Goal: Task Accomplishment & Management: Complete application form

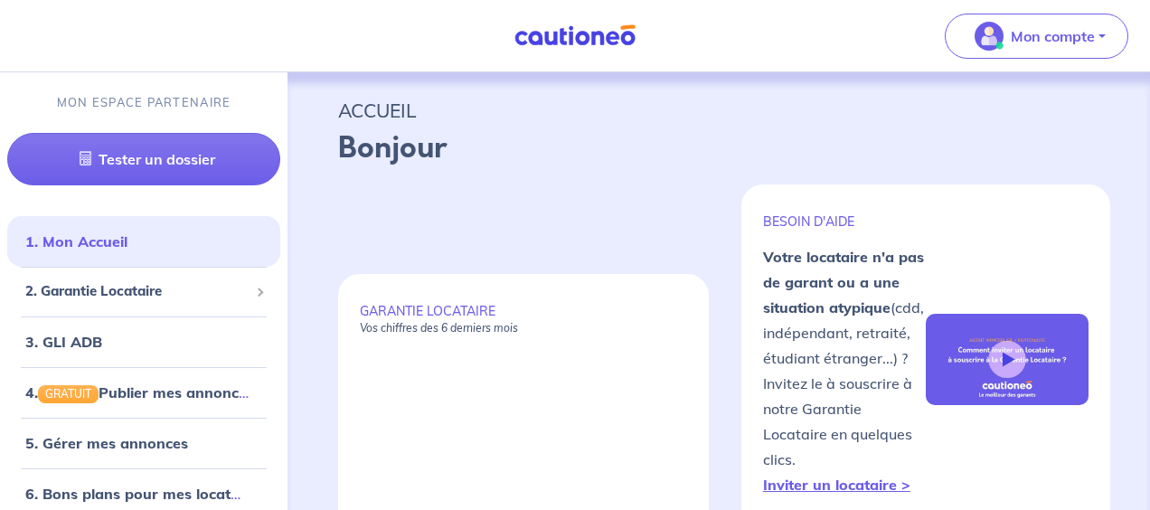
select select "FR"
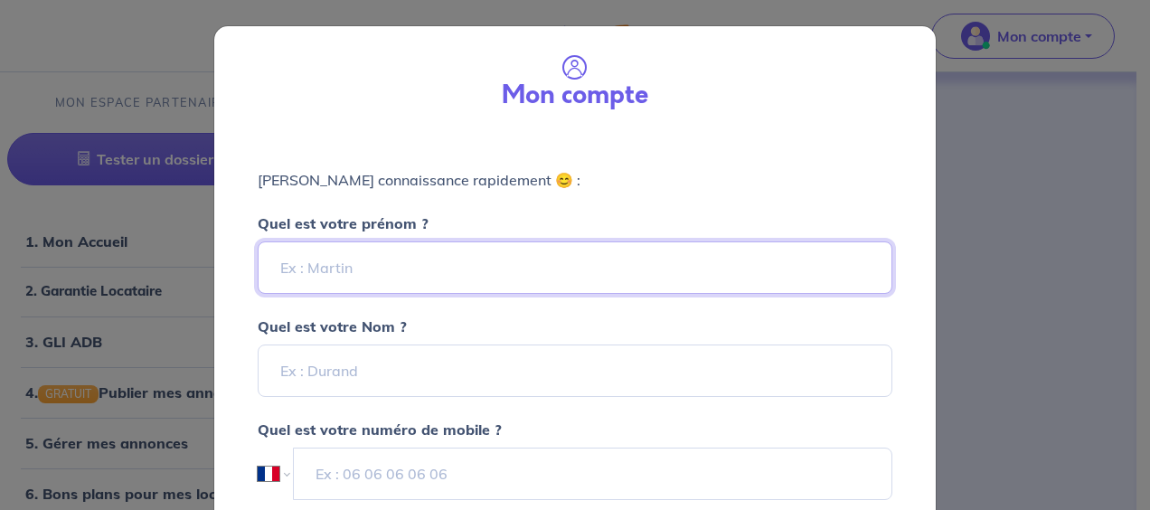
click at [352, 275] on input "Quel est votre prénom ?" at bounding box center [575, 267] width 634 height 52
type input "[PERSON_NAME]"
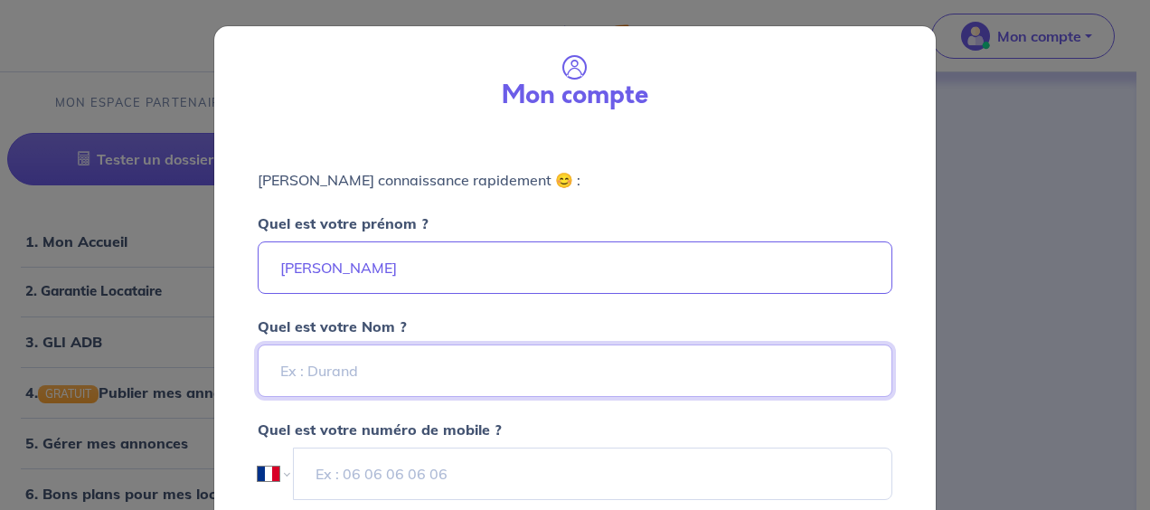
click at [325, 372] on input "Quel est votre Nom ?" at bounding box center [575, 370] width 634 height 52
type input "LAMBOLEY"
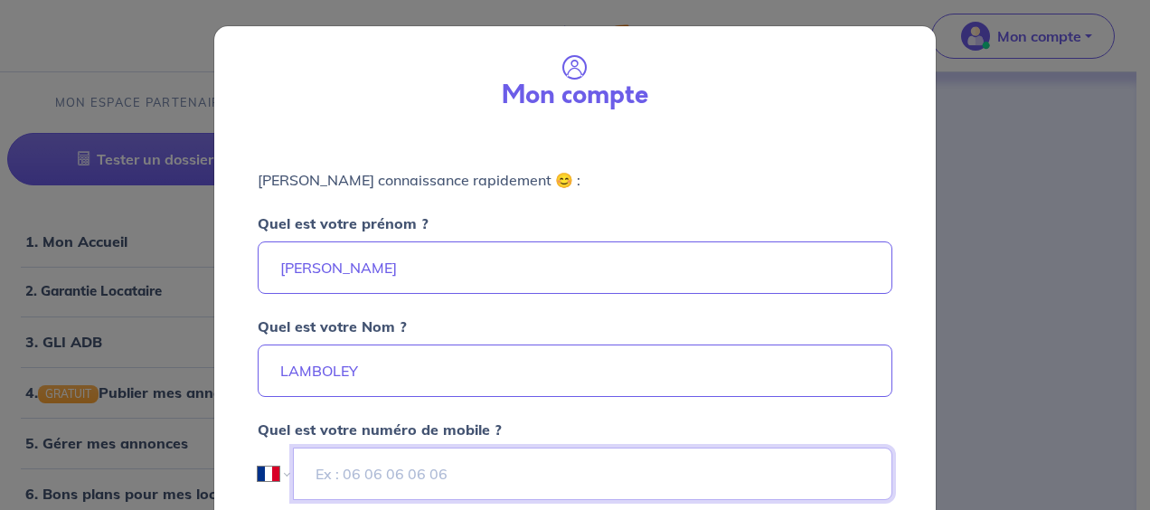
type input "[PHONE_NUMBER]"
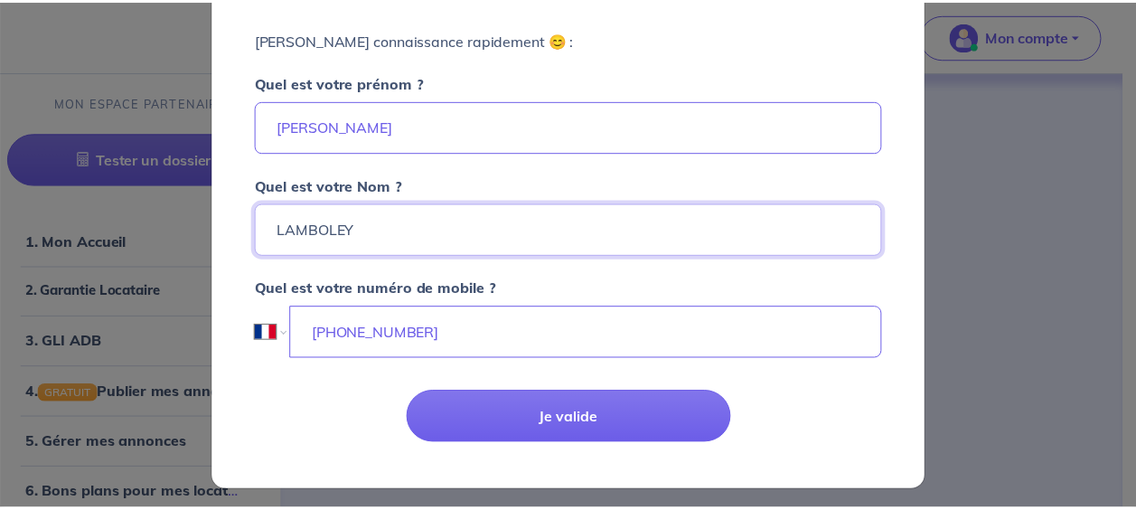
scroll to position [145, 0]
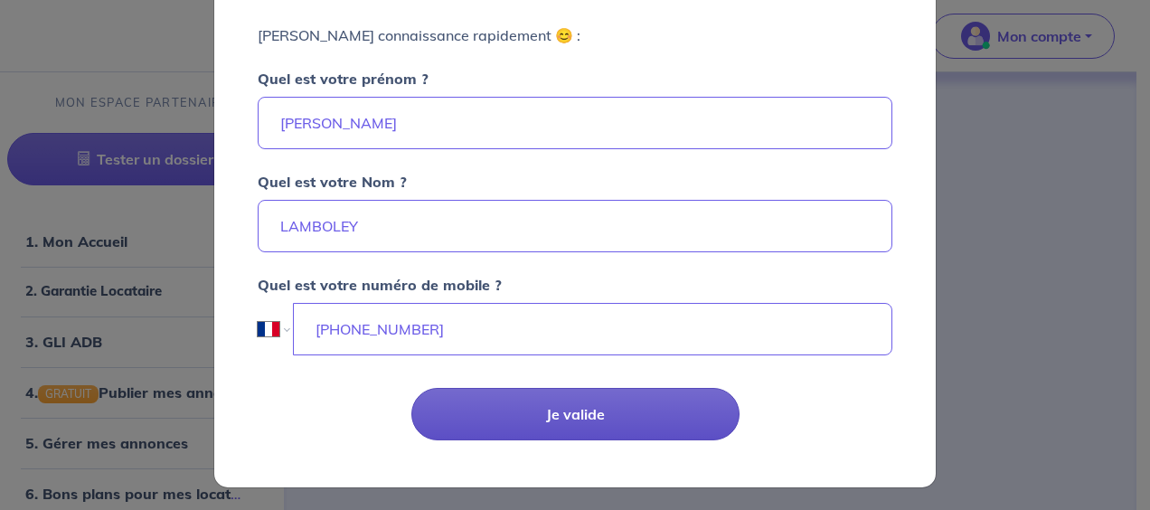
click at [566, 414] on button "Je valide" at bounding box center [575, 414] width 328 height 52
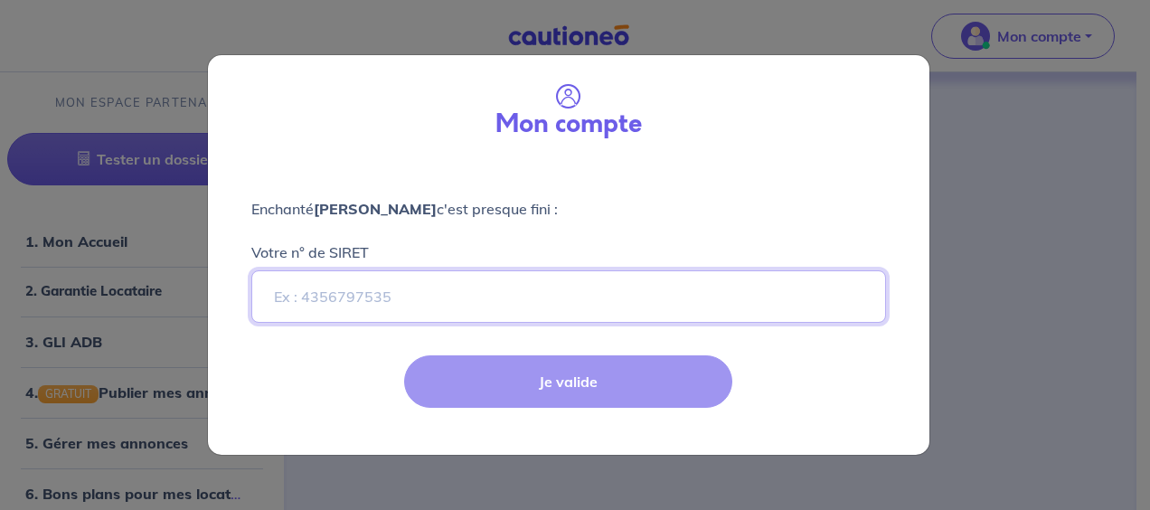
click at [279, 297] on input "Votre n° de SIRET" at bounding box center [568, 296] width 634 height 52
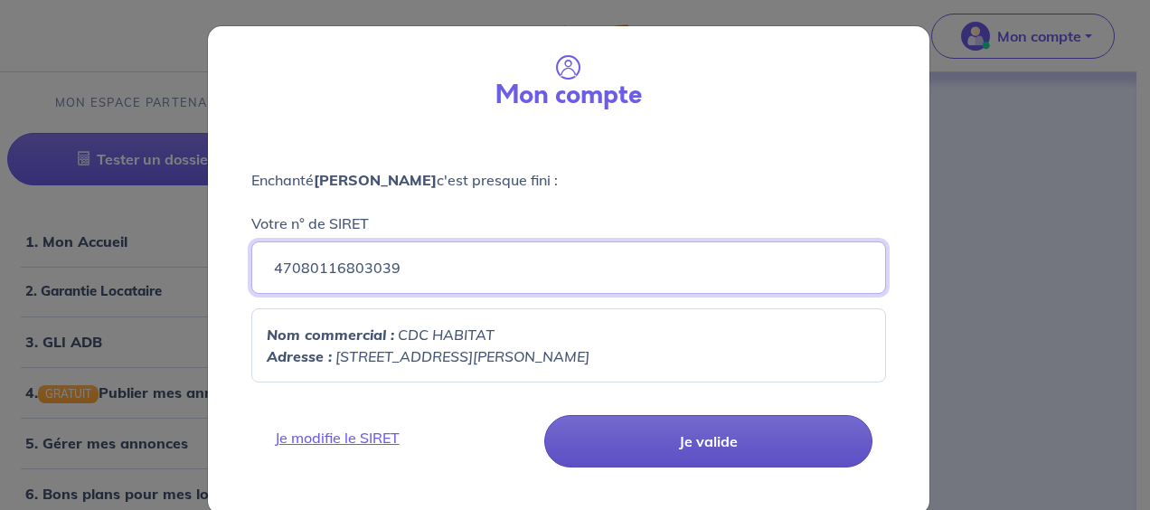
type input "47080116803039"
click at [710, 437] on button "Je valide" at bounding box center [708, 441] width 328 height 52
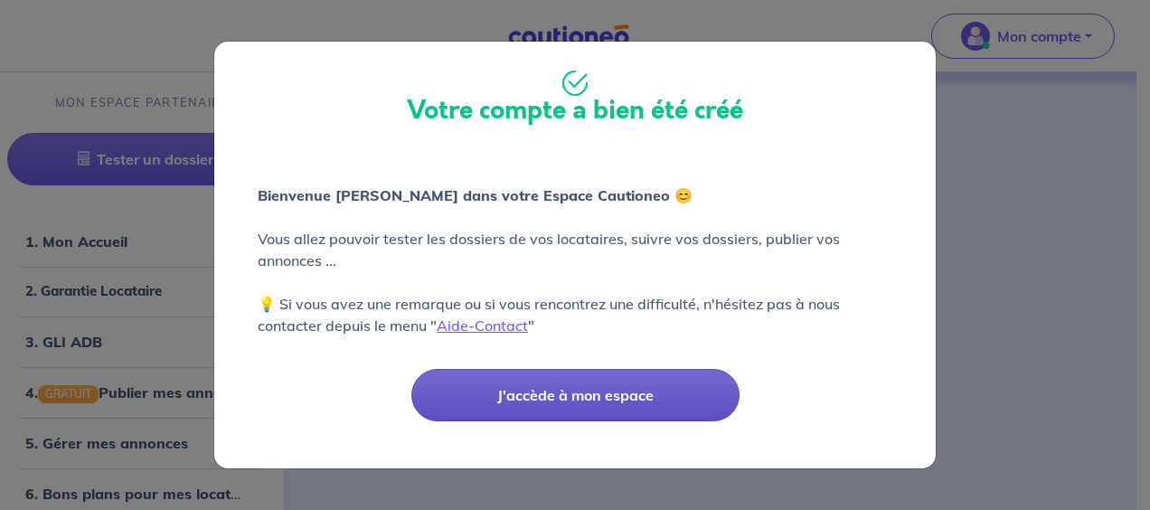
click at [587, 409] on button "J'accède à mon espace" at bounding box center [575, 395] width 328 height 52
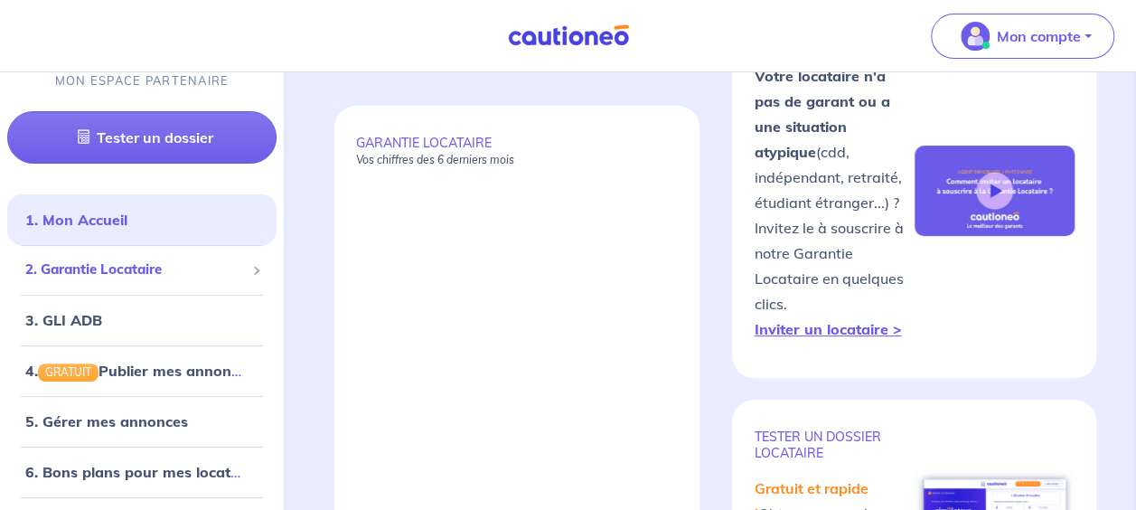
click at [123, 271] on span "2. Garantie Locataire" at bounding box center [135, 270] width 220 height 21
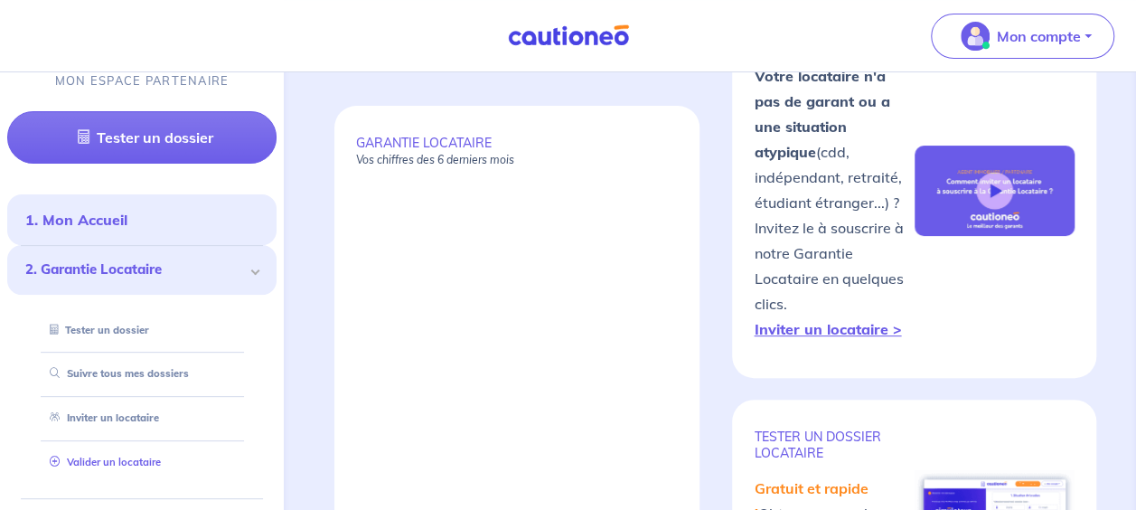
click at [89, 466] on link "Valider un locataire" at bounding box center [101, 462] width 118 height 13
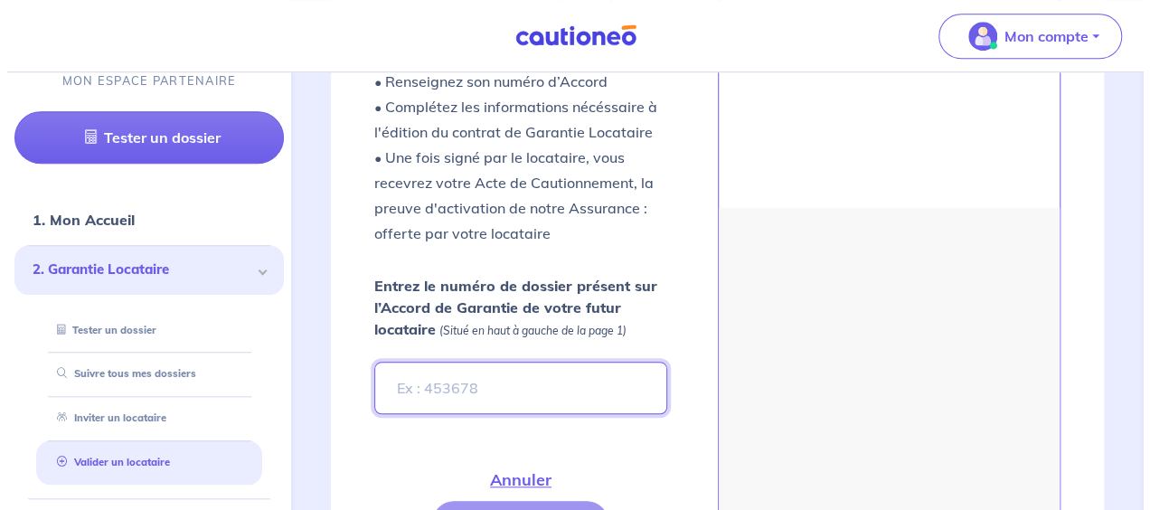
scroll to position [764, 0]
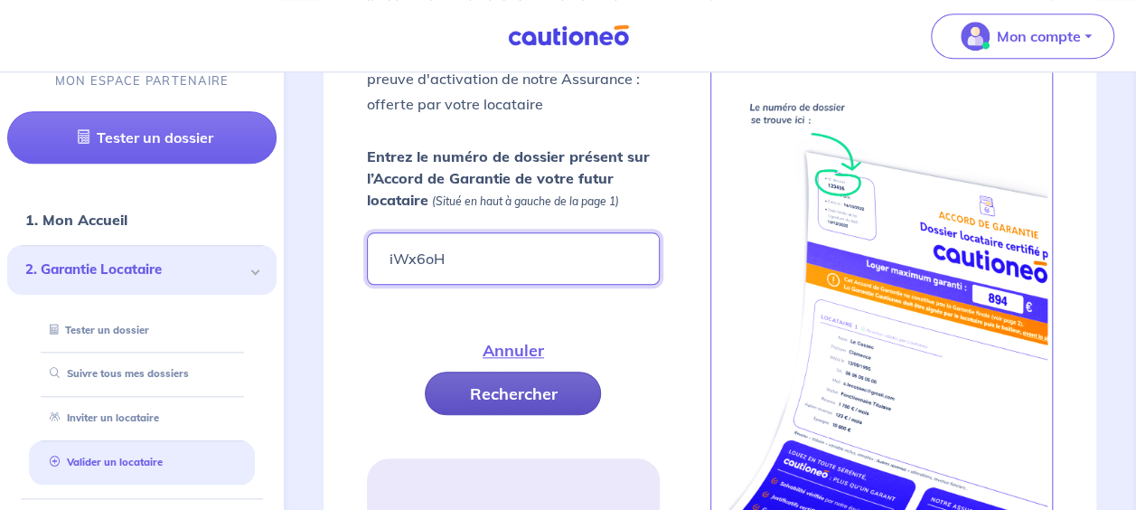
type input "iWx6oH"
click at [490, 399] on button "Rechercher" at bounding box center [513, 392] width 176 height 43
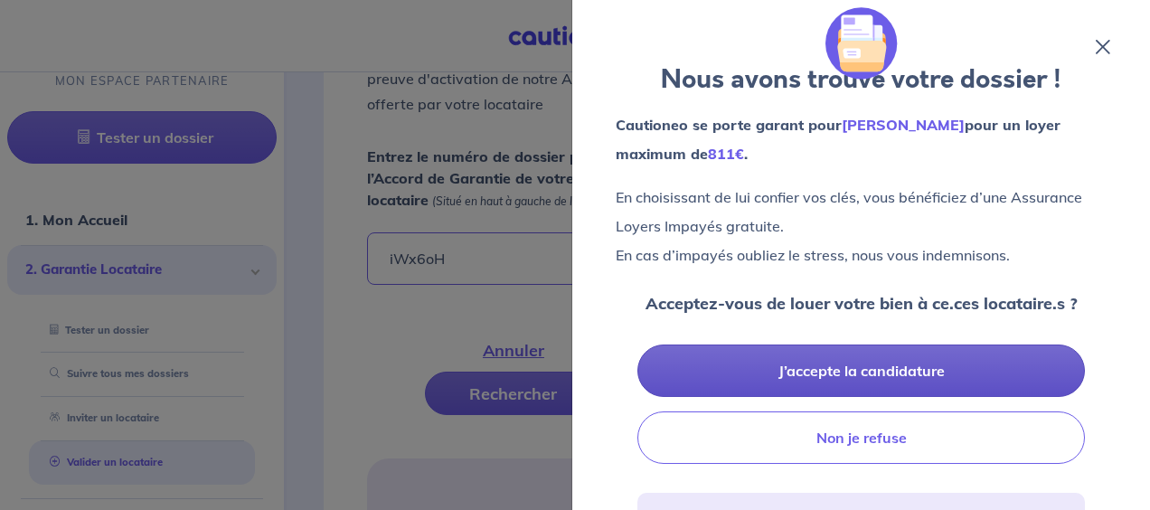
click at [819, 370] on button "J’accepte la candidature" at bounding box center [860, 370] width 447 height 52
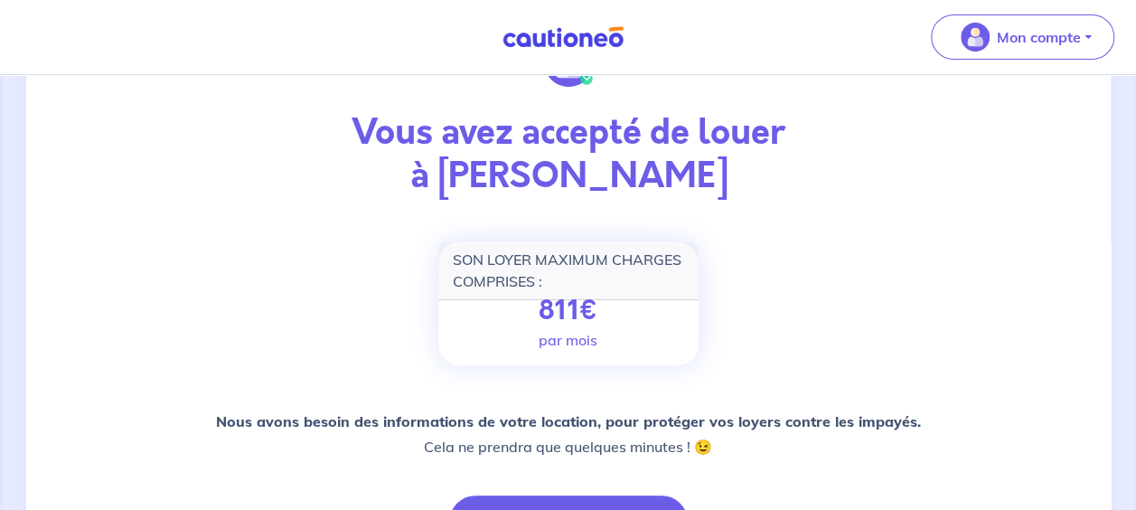
scroll to position [181, 0]
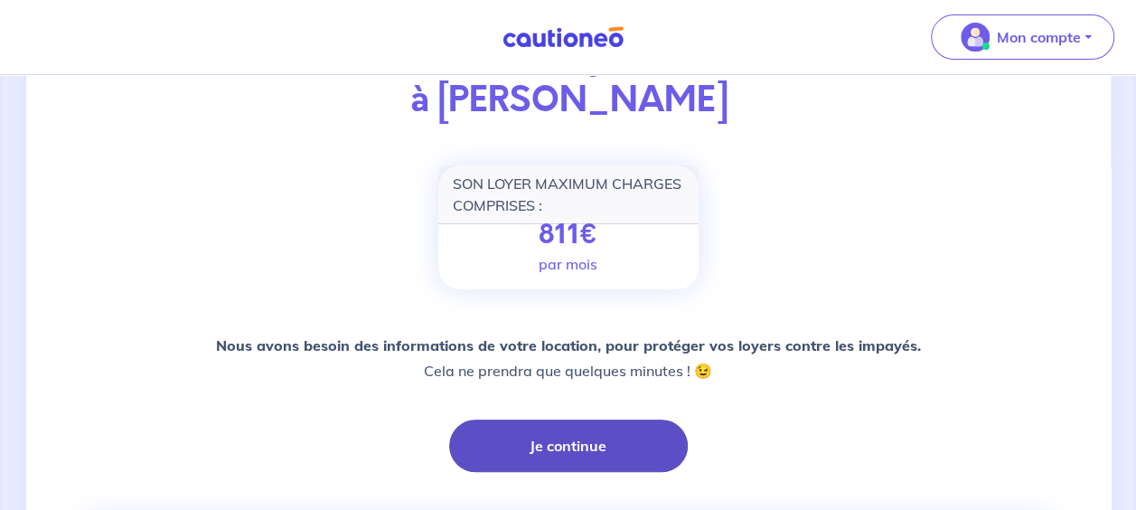
click at [555, 446] on button "Je continue" at bounding box center [568, 445] width 239 height 52
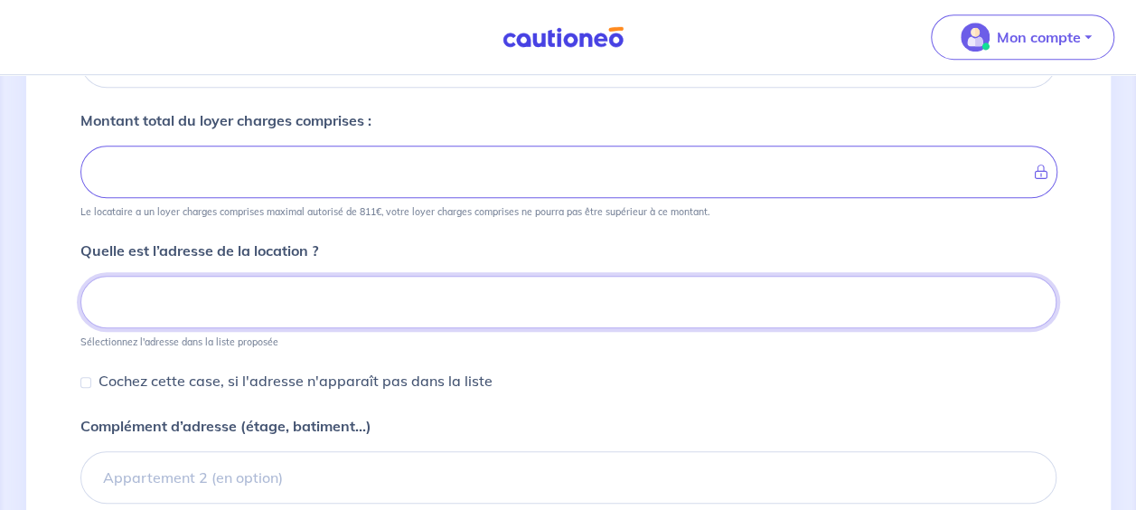
scroll to position [577, 0]
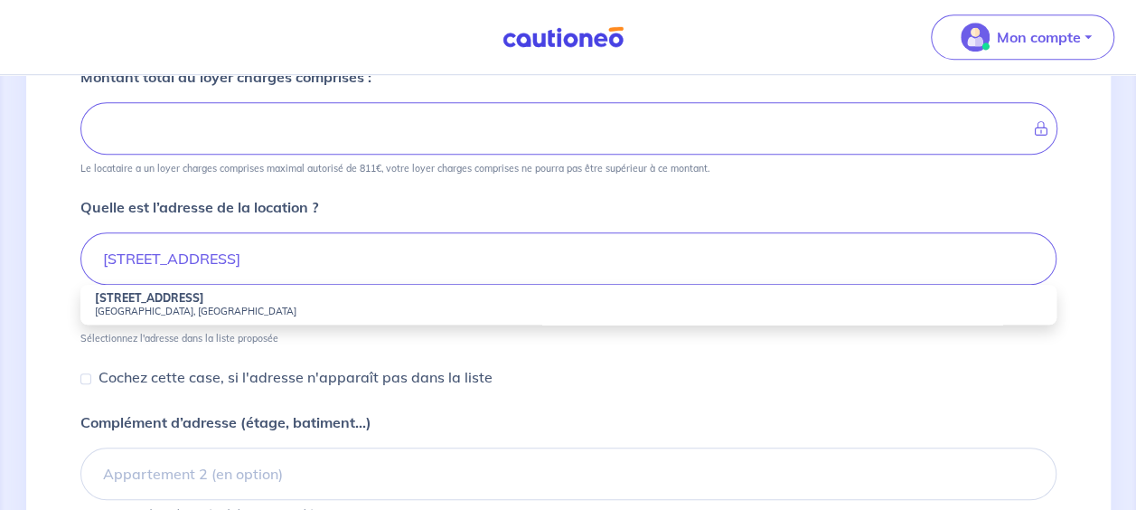
click at [136, 296] on strong "30 Allée du Bohrie" at bounding box center [149, 298] width 109 height 14
type input "30 Allée du Bohrie, Ostwald, France"
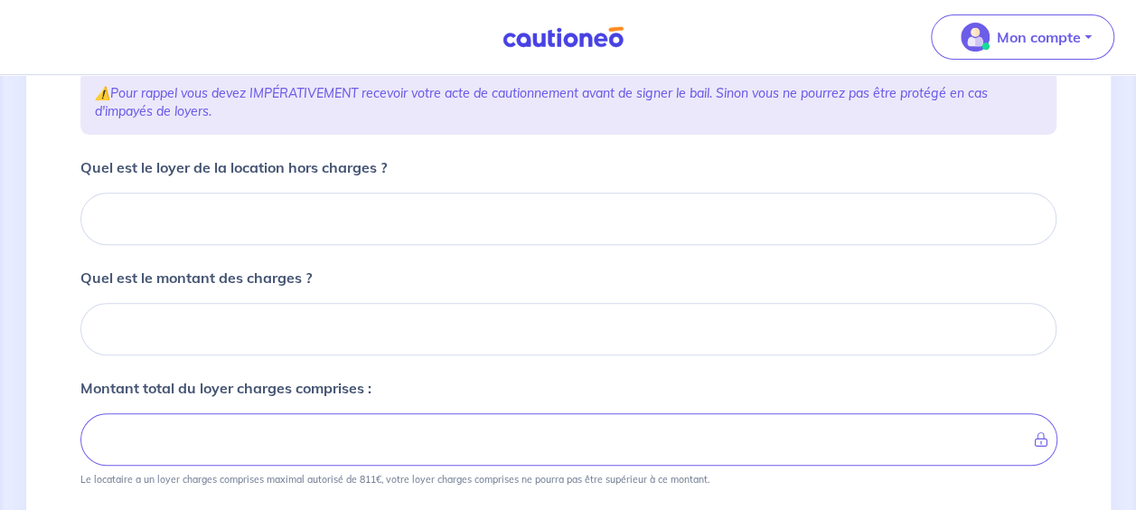
scroll to position [271, 0]
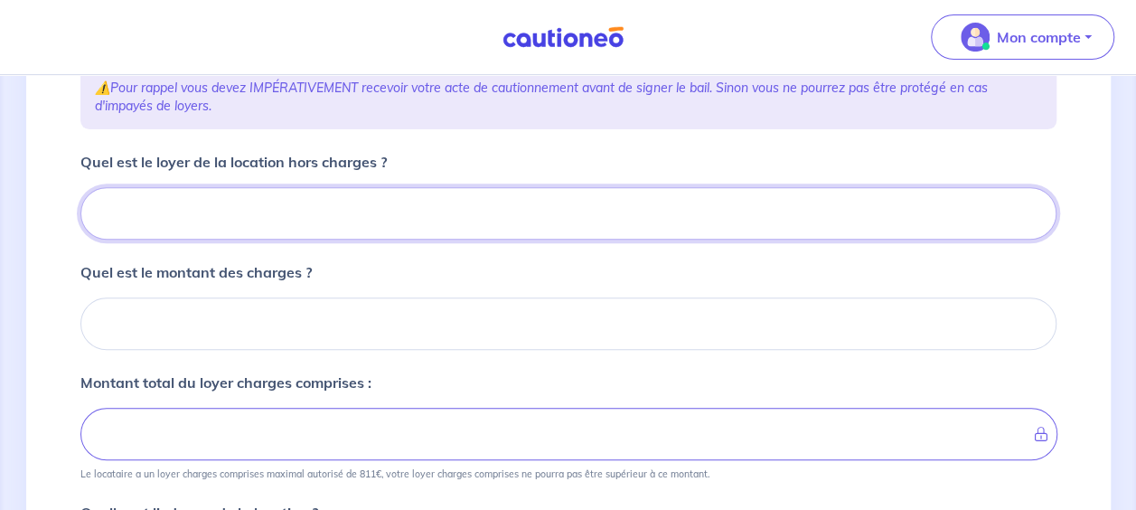
click at [273, 211] on input "Quel est le loyer de la location hors charges ?" at bounding box center [568, 213] width 976 height 52
type input "50"
type input "504"
type input "504.0"
type input "504.01"
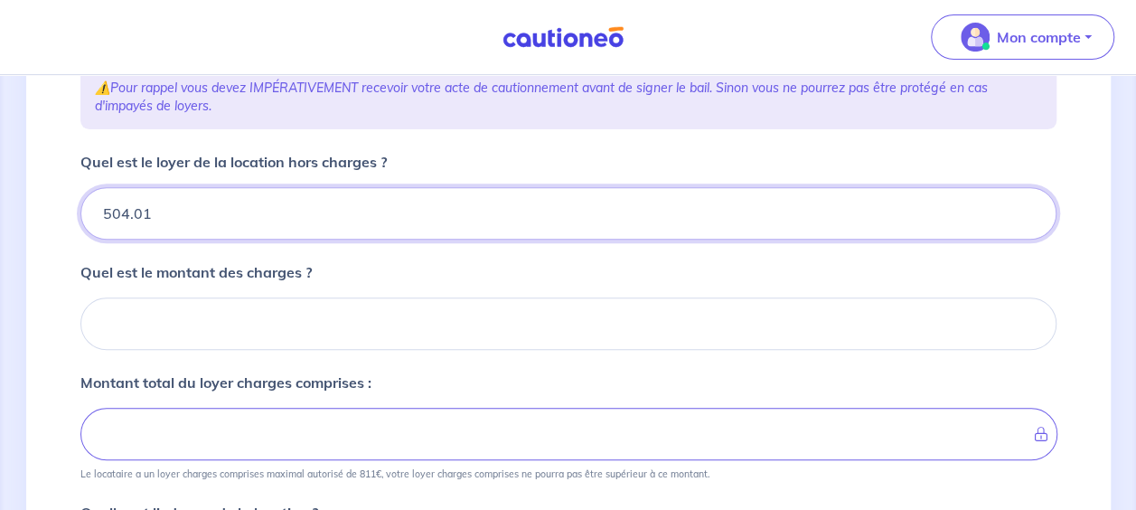
type input "504.01"
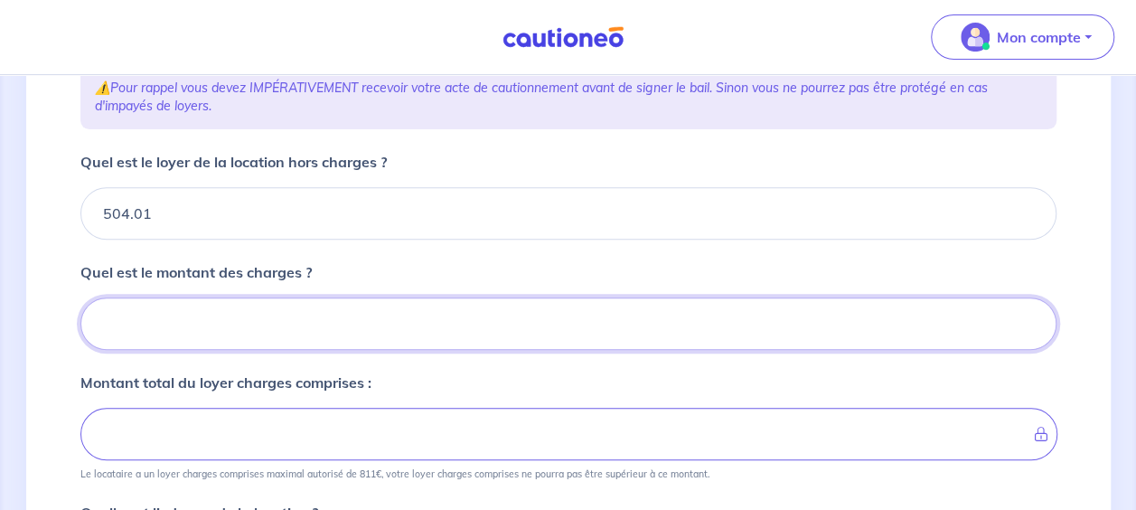
click at [195, 318] on input "Quel est le montant des charges ?" at bounding box center [568, 323] width 976 height 52
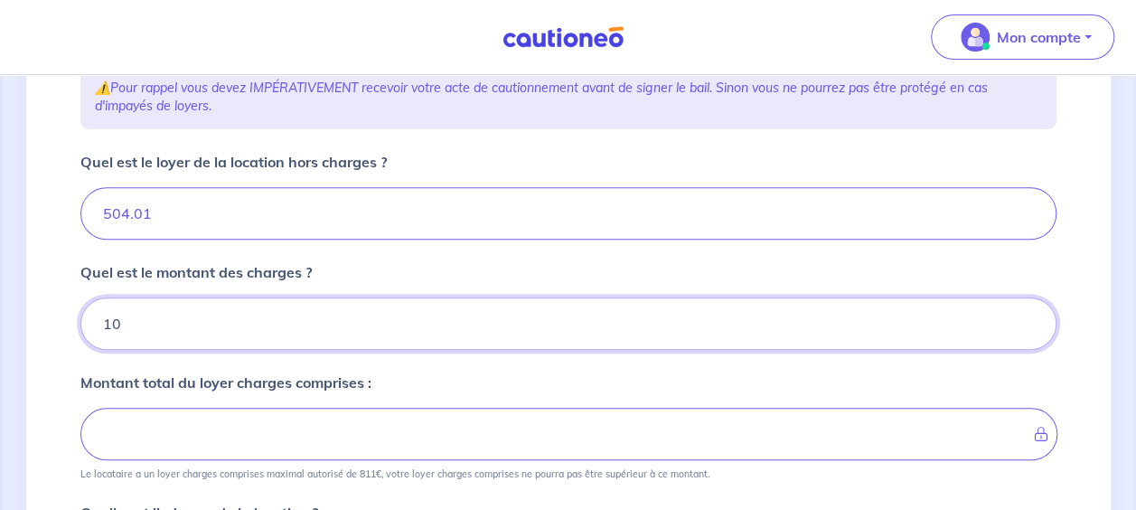
type input "109"
type input "514.01"
type input "613.01"
type input "109.6"
type input "613.61"
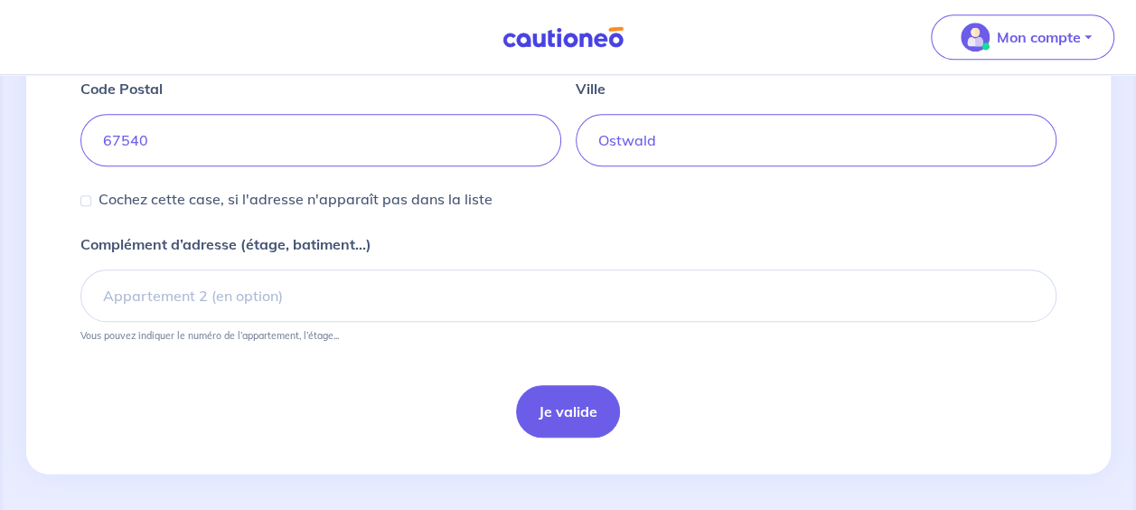
scroll to position [827, 0]
type input "109.6"
click at [557, 396] on button "Je valide" at bounding box center [568, 409] width 104 height 52
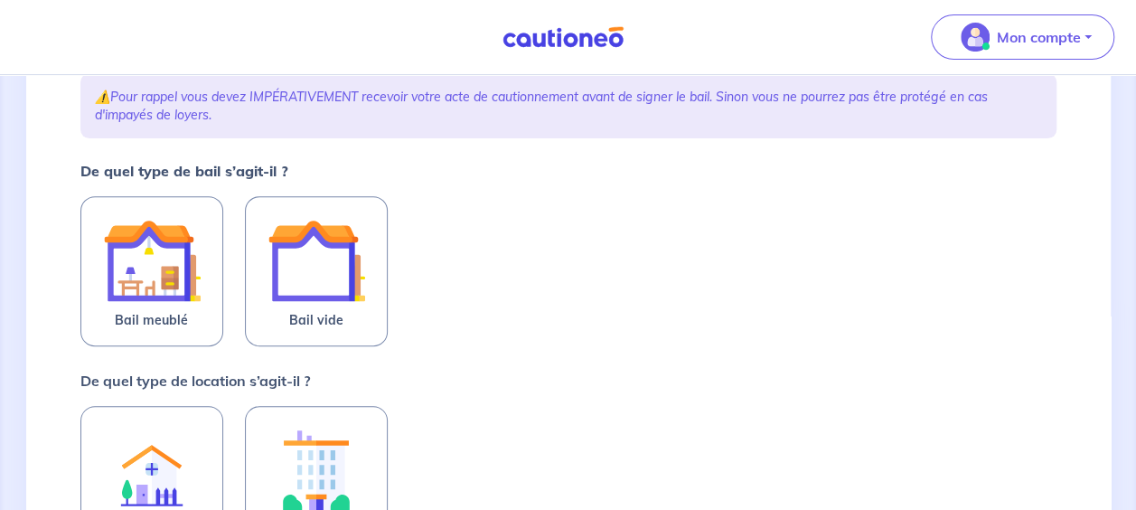
scroll to position [362, 0]
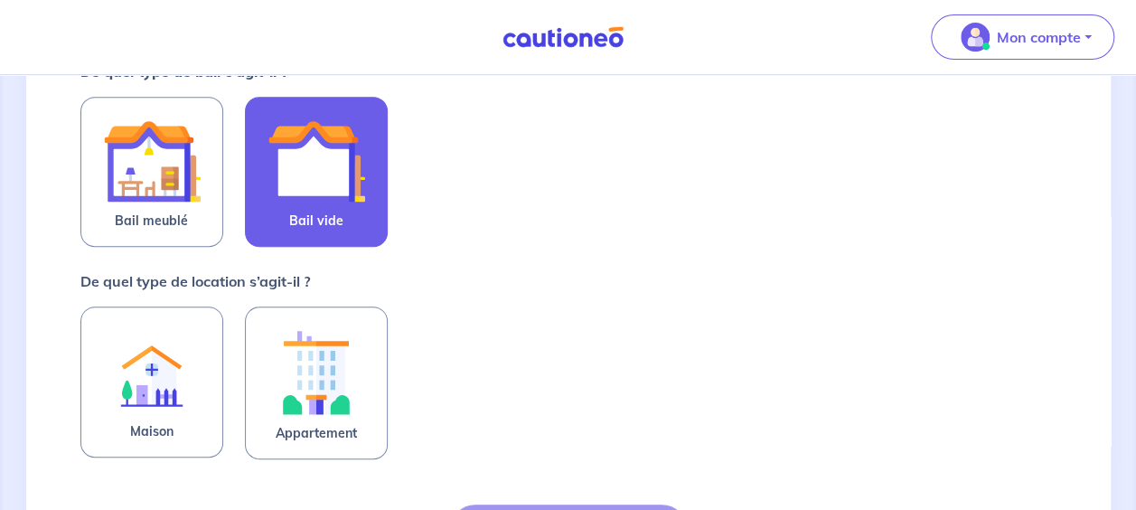
click at [331, 164] on img at bounding box center [317, 161] width 98 height 98
click at [0, 0] on input "Bail vide" at bounding box center [0, 0] width 0 height 0
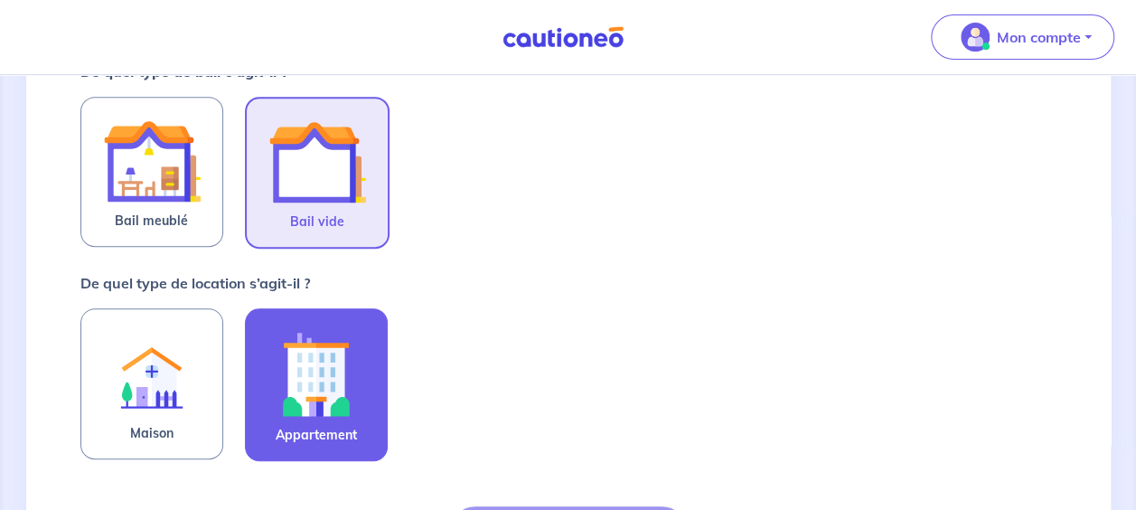
click at [345, 399] on img at bounding box center [317, 374] width 98 height 100
click at [0, 0] on input "Appartement" at bounding box center [0, 0] width 0 height 0
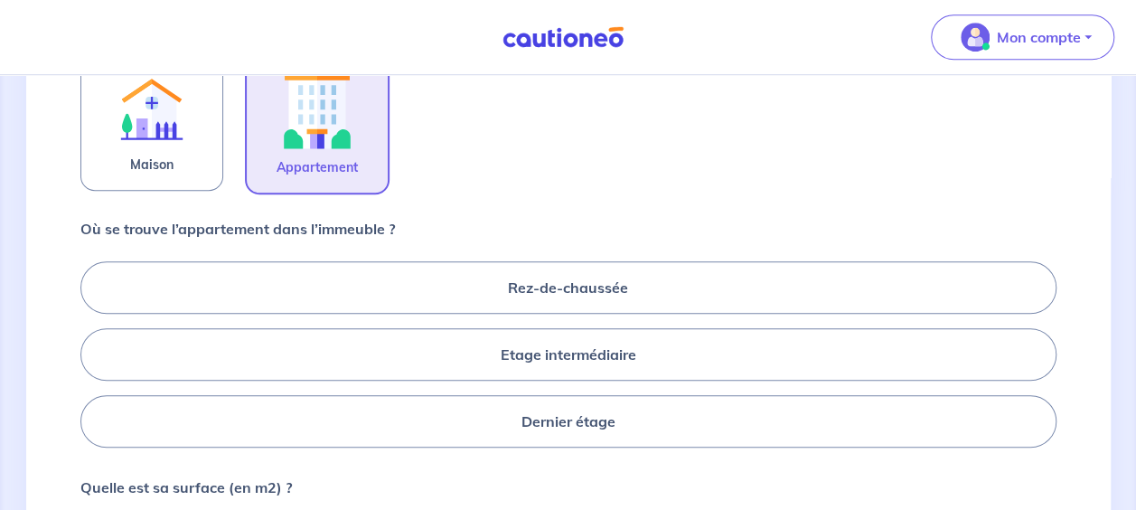
scroll to position [633, 0]
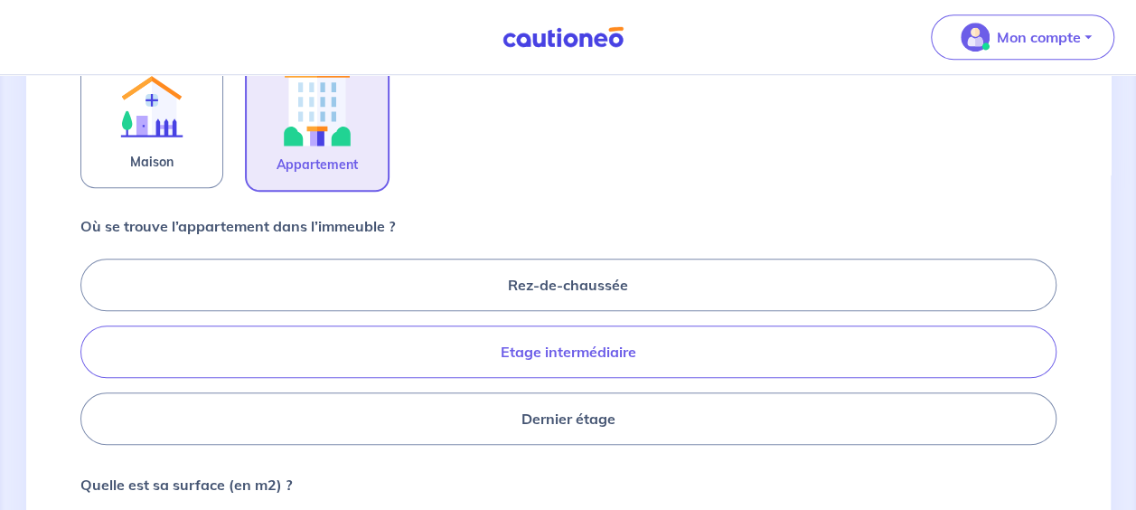
click at [614, 350] on label "Etage intermédiaire" at bounding box center [568, 351] width 976 height 52
click at [92, 350] on input "Etage intermédiaire" at bounding box center [86, 351] width 12 height 12
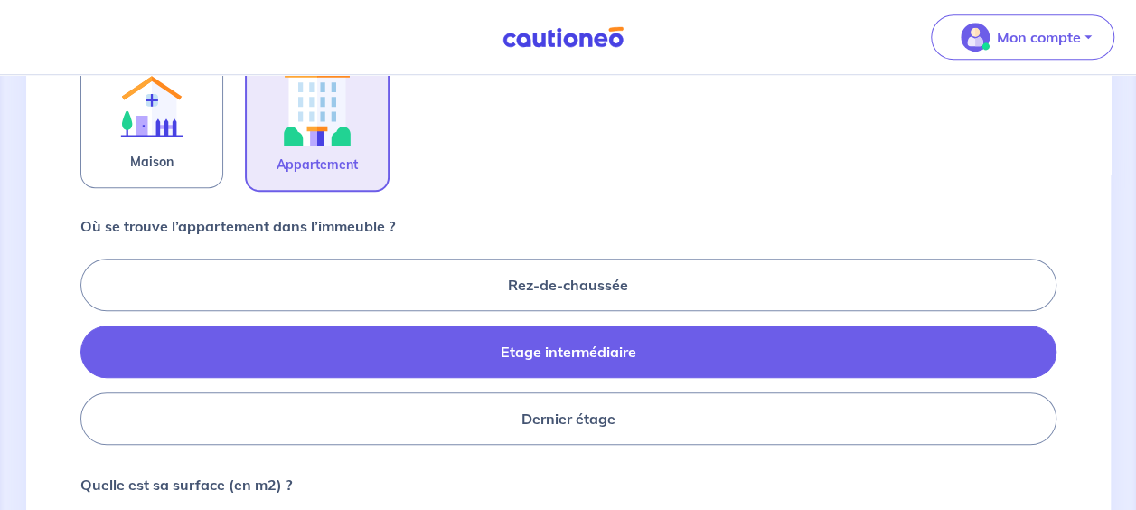
radio input "true"
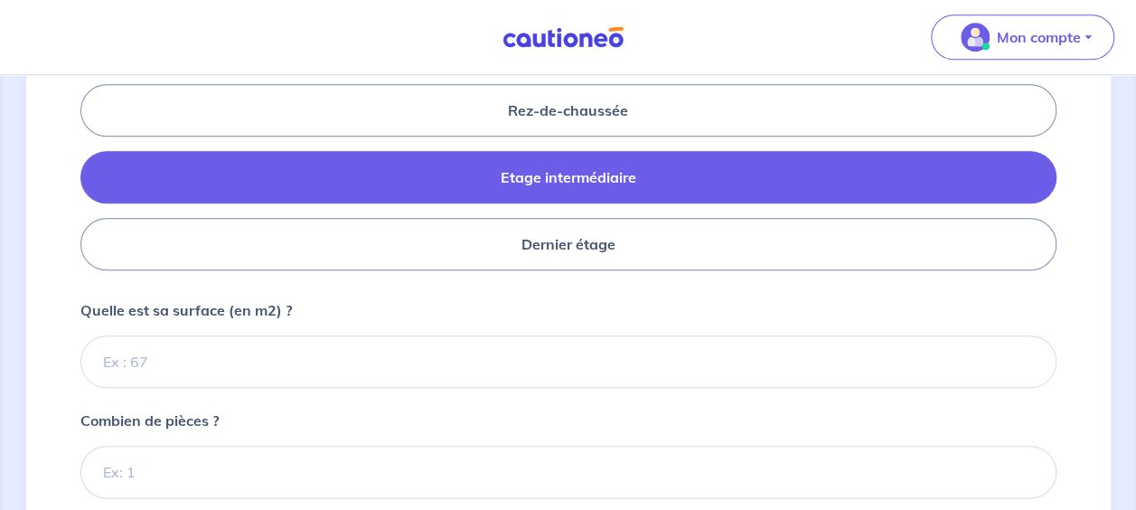
scroll to position [813, 0]
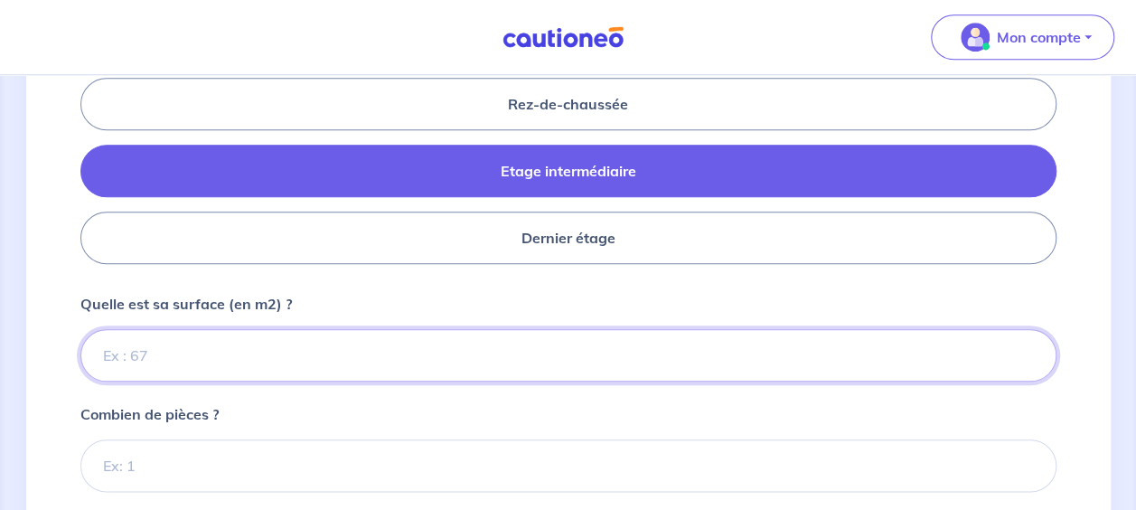
click at [398, 352] on input "Quelle est sa surface (en m2) ?" at bounding box center [568, 355] width 976 height 52
type input "36"
type input "36.6"
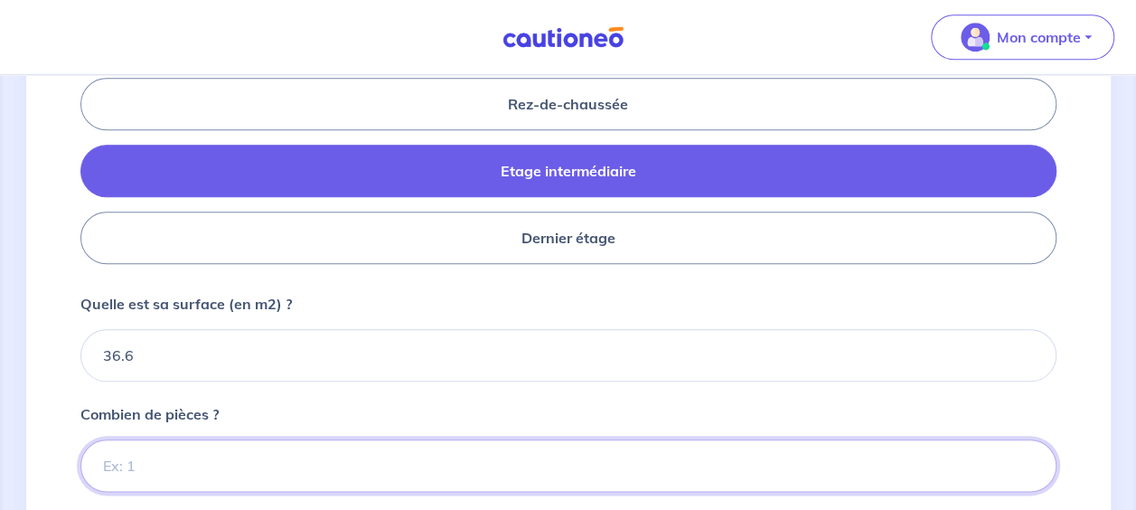
click at [219, 452] on input "Combien de pièces ?" at bounding box center [568, 465] width 976 height 52
type input "2"
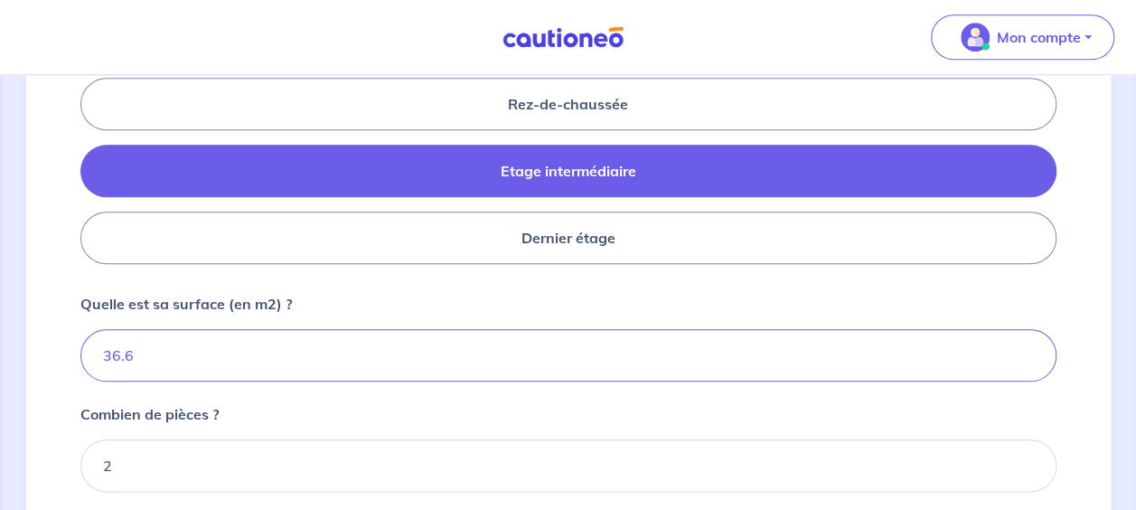
scroll to position [994, 0]
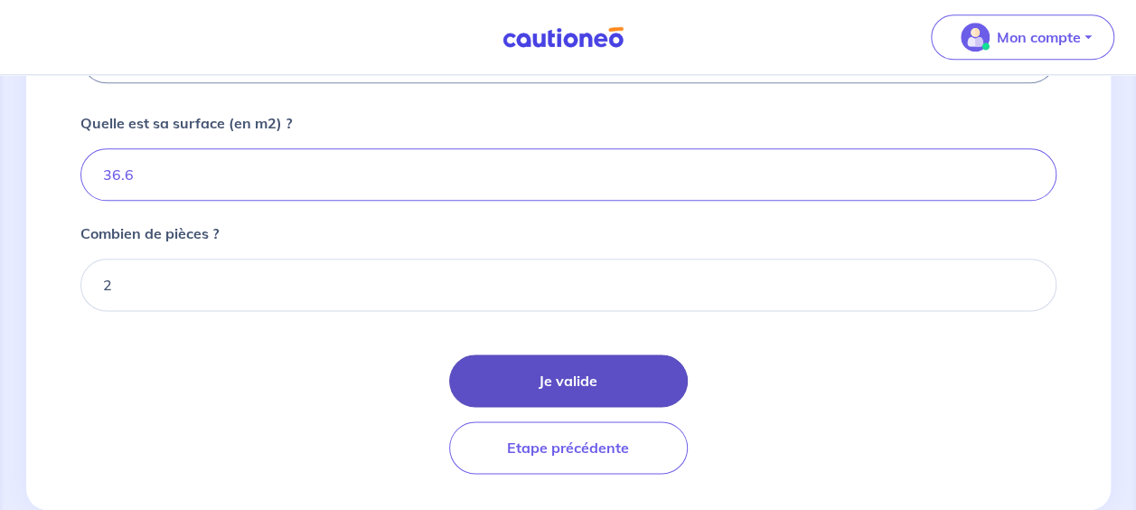
click at [518, 369] on button "Je valide" at bounding box center [568, 380] width 239 height 52
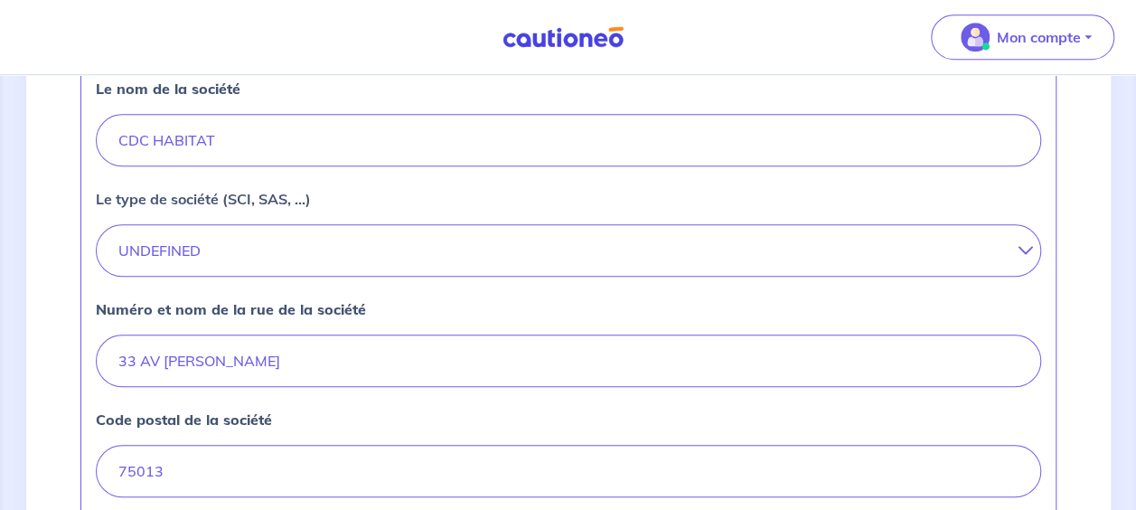
scroll to position [362, 0]
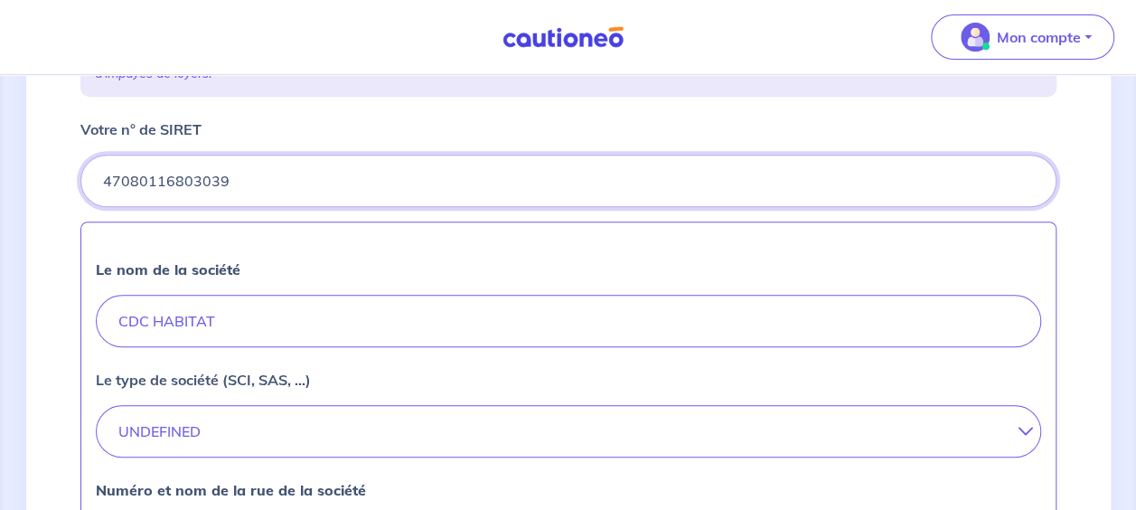
drag, startPoint x: 228, startPoint y: 183, endPoint x: 8, endPoint y: 193, distance: 219.8
click at [8, 193] on div "2 3 4 Informations location Informations propriétaire Informations bail Validat…" at bounding box center [568, 443] width 1136 height 1458
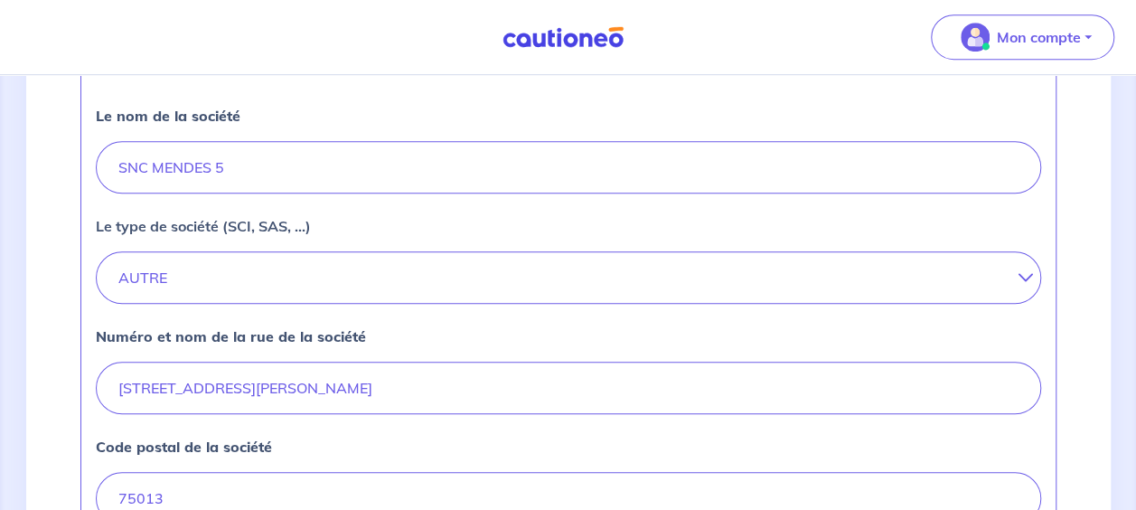
scroll to position [542, 0]
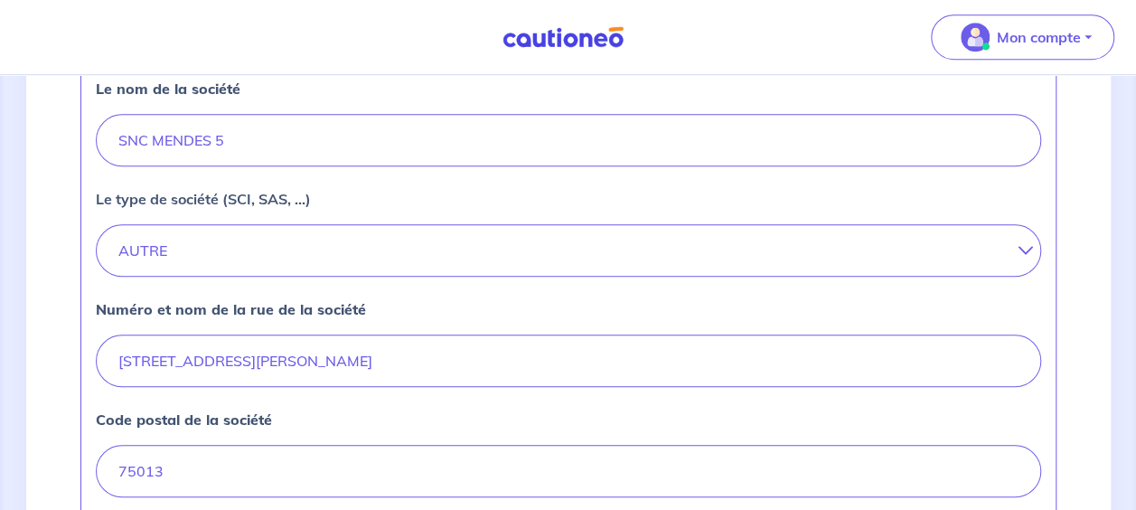
type input "90108690000015"
click at [1019, 248] on icon at bounding box center [1019, 250] width 0 height 14
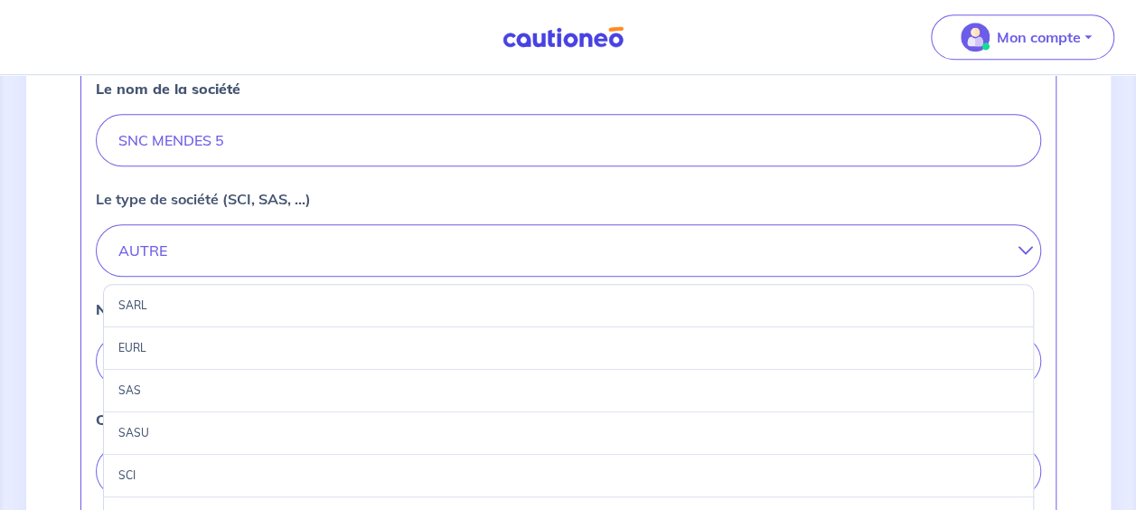
click at [770, 475] on div "SCI" at bounding box center [568, 476] width 931 height 42
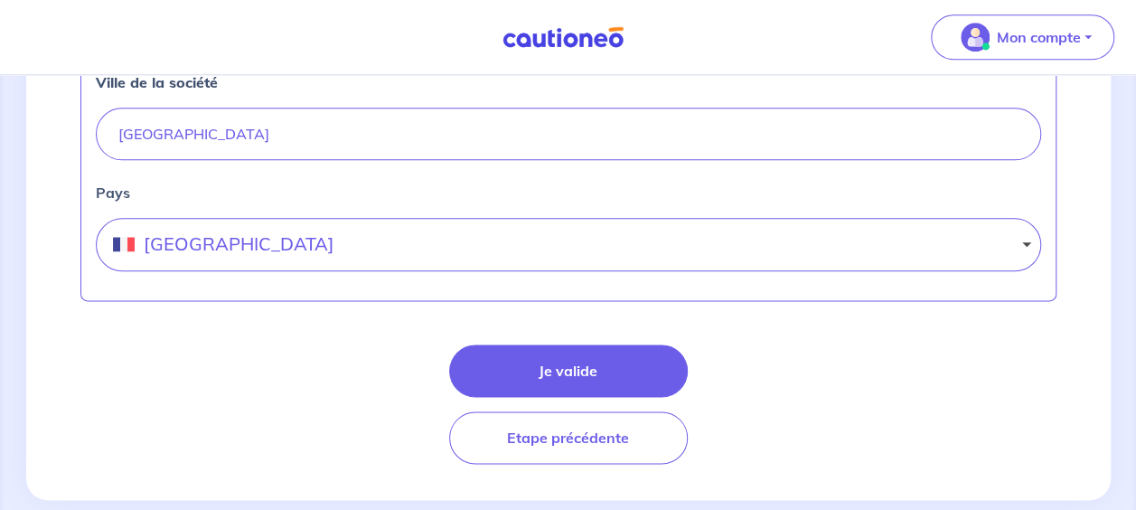
scroll to position [994, 0]
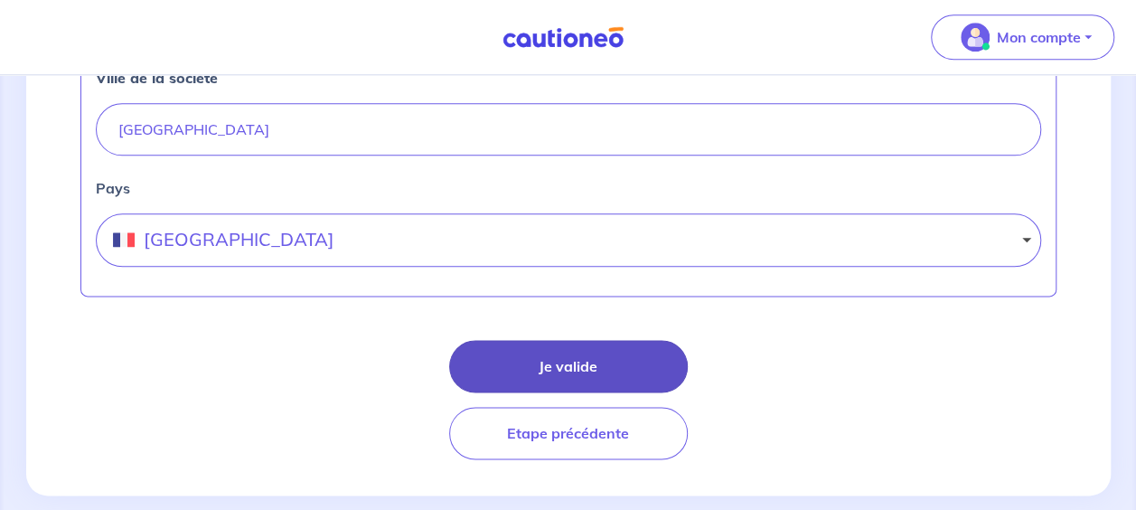
click at [554, 355] on button "Je valide" at bounding box center [568, 366] width 239 height 52
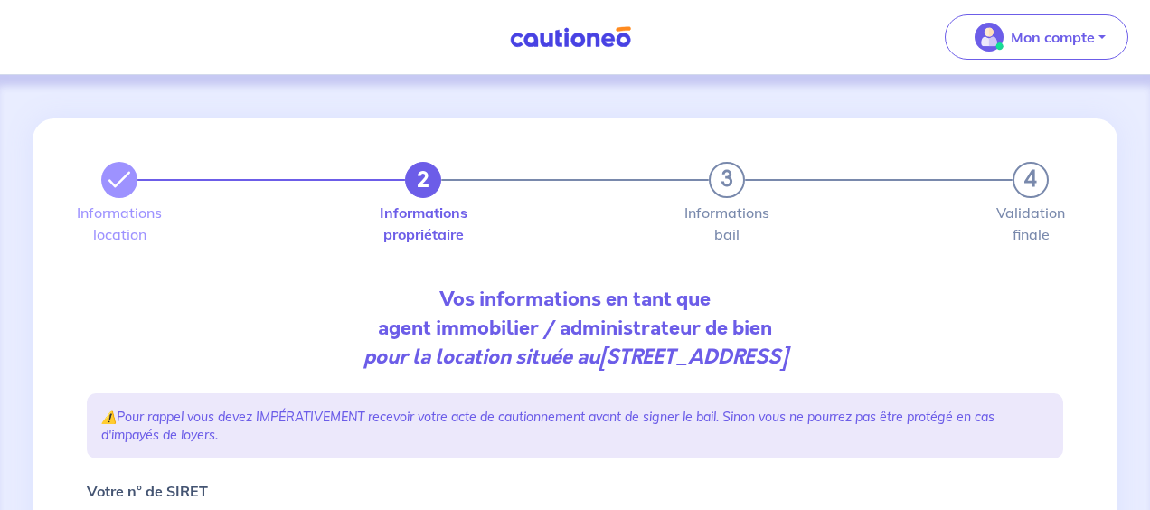
select select "FR"
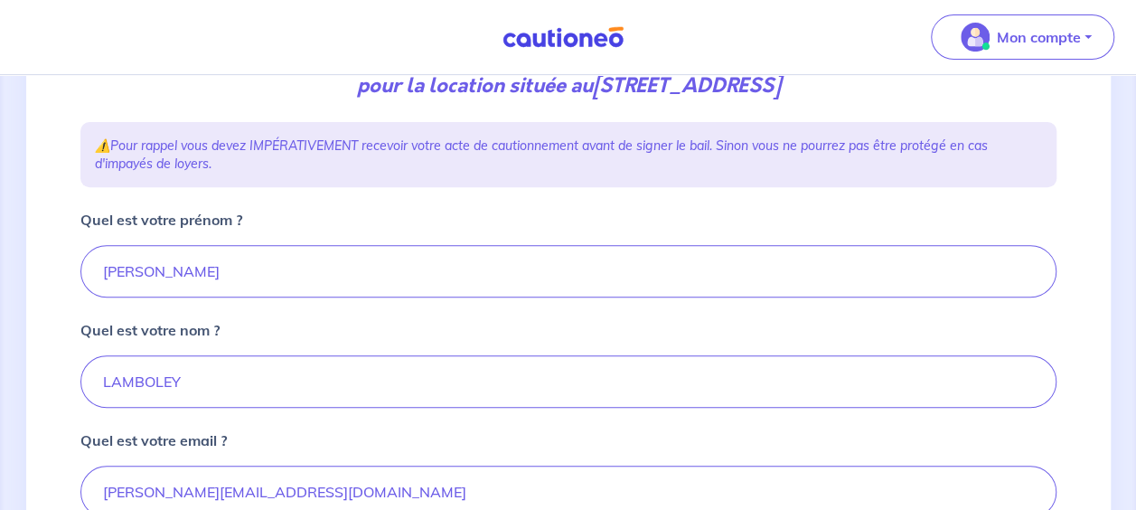
scroll to position [452, 0]
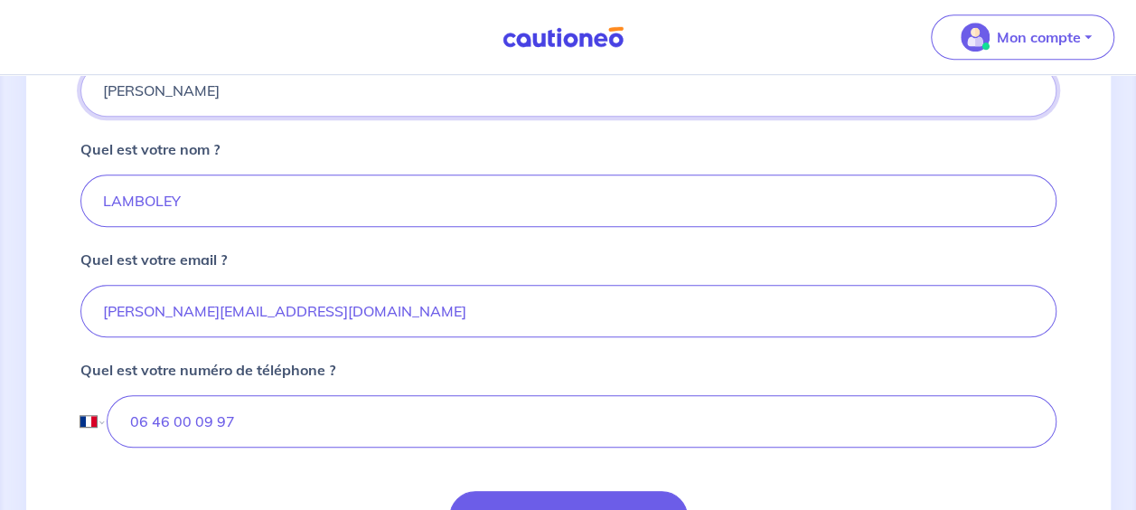
click at [102, 87] on input "[PERSON_NAME]" at bounding box center [568, 90] width 976 height 52
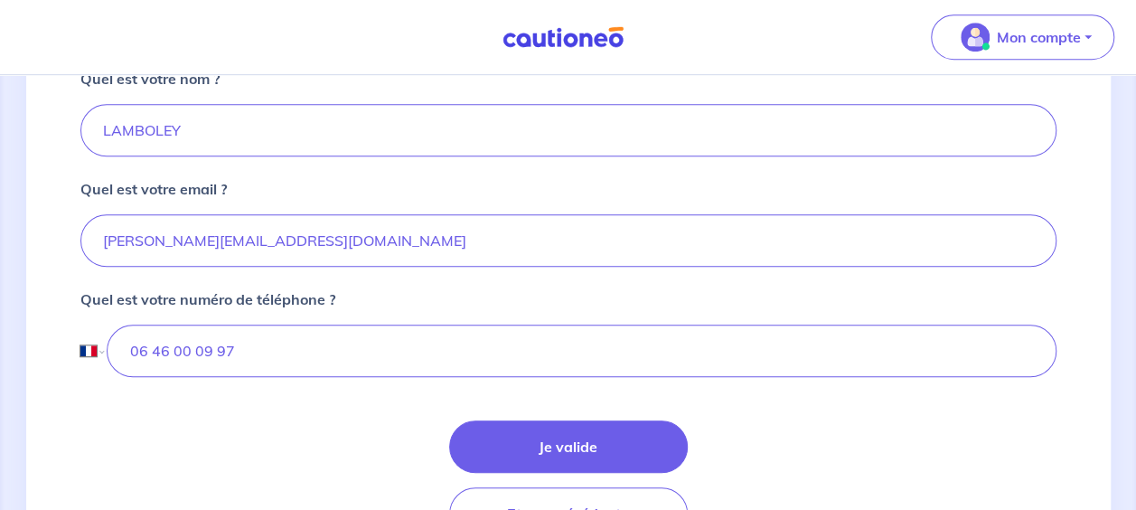
scroll to position [627, 0]
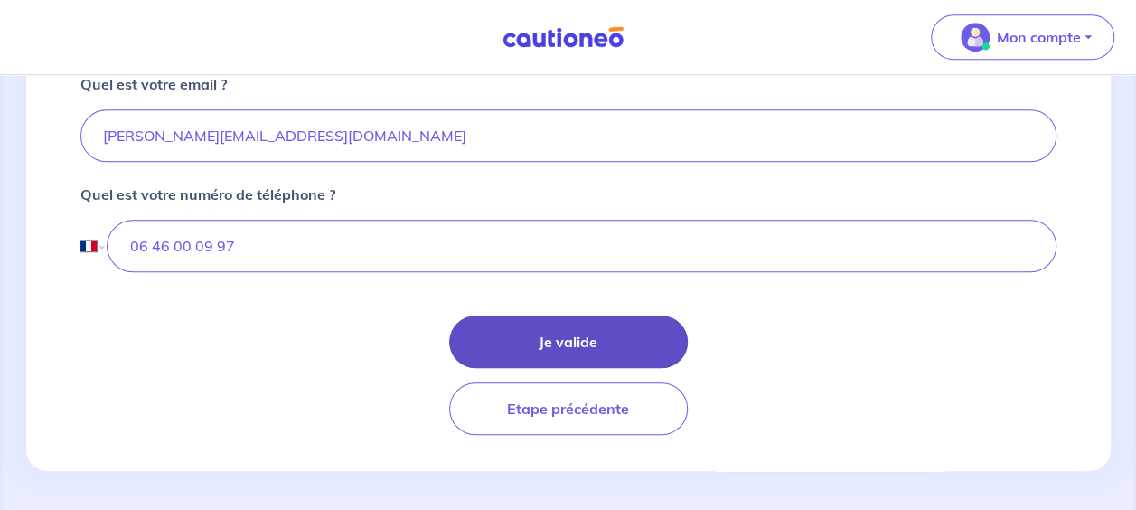
type input "Sandrine"
click at [587, 334] on button "Je valide" at bounding box center [568, 341] width 239 height 52
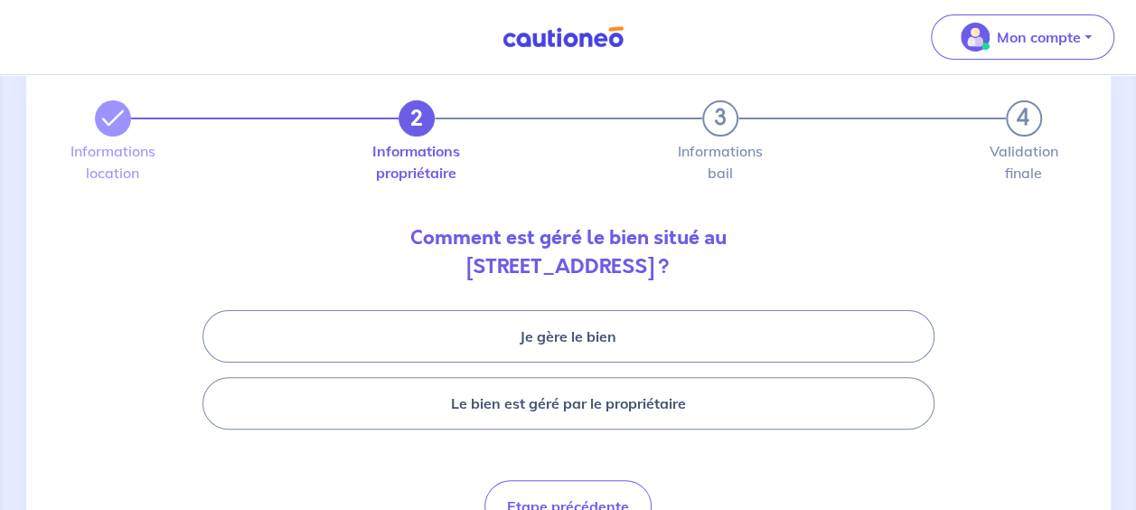
scroll to position [90, 0]
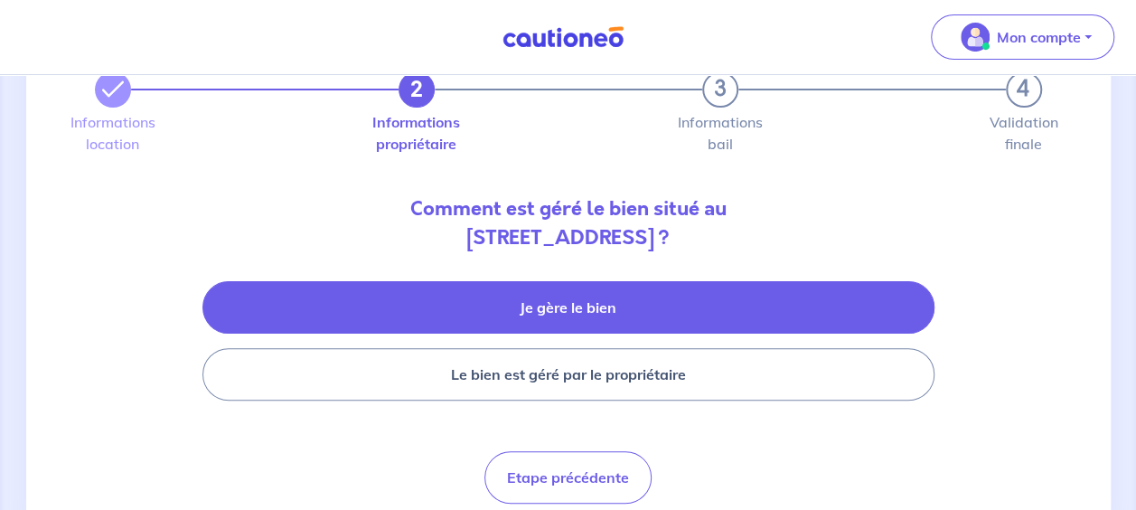
click at [542, 300] on button "Je gère le bien" at bounding box center [568, 307] width 732 height 52
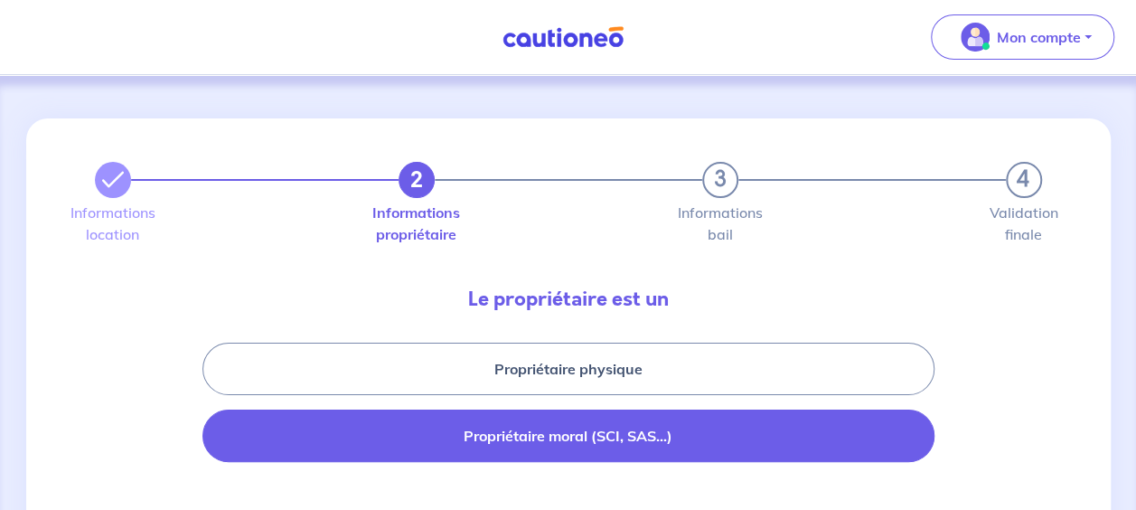
click at [537, 441] on button "Propriétaire moral (SCI, SAS...)" at bounding box center [568, 435] width 732 height 52
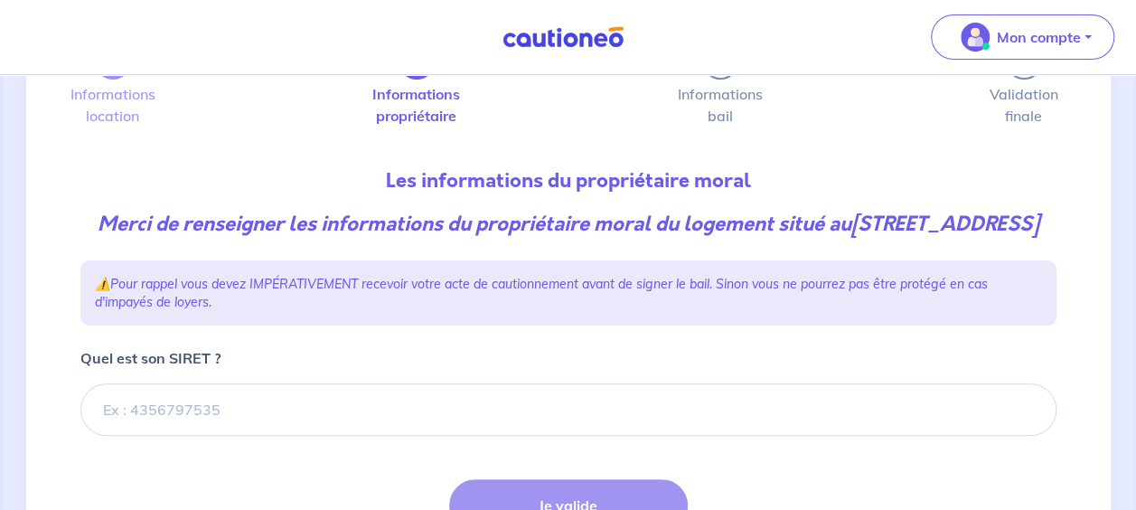
scroll to position [181, 0]
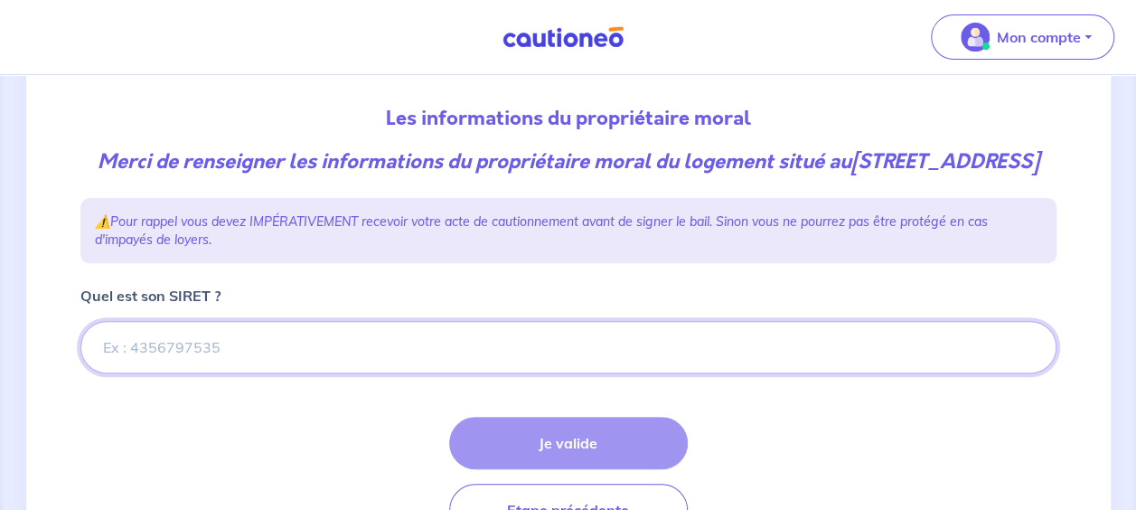
click at [237, 367] on input "Quel est son SIRET ?" at bounding box center [568, 347] width 976 height 52
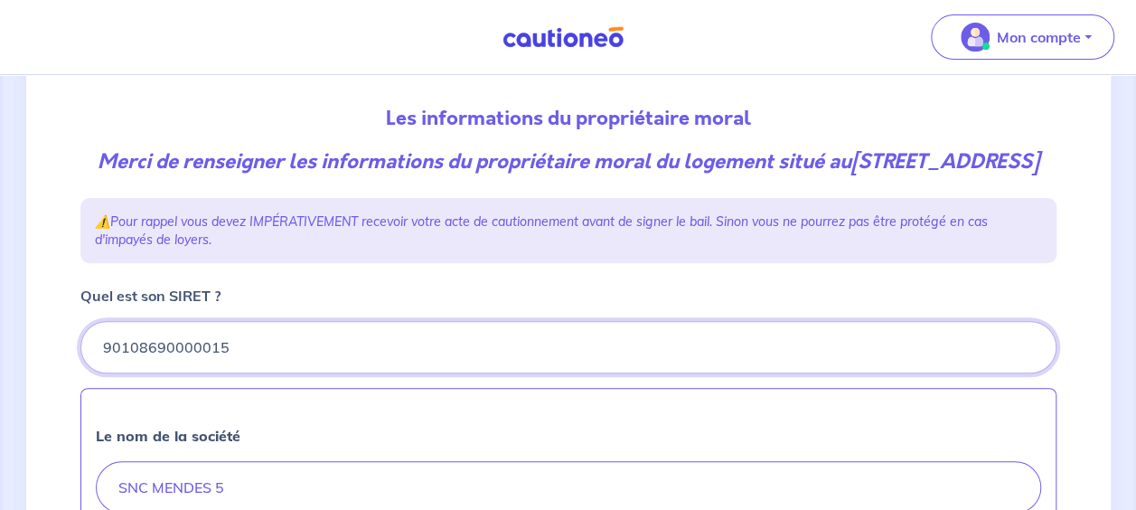
type input "90108690000015"
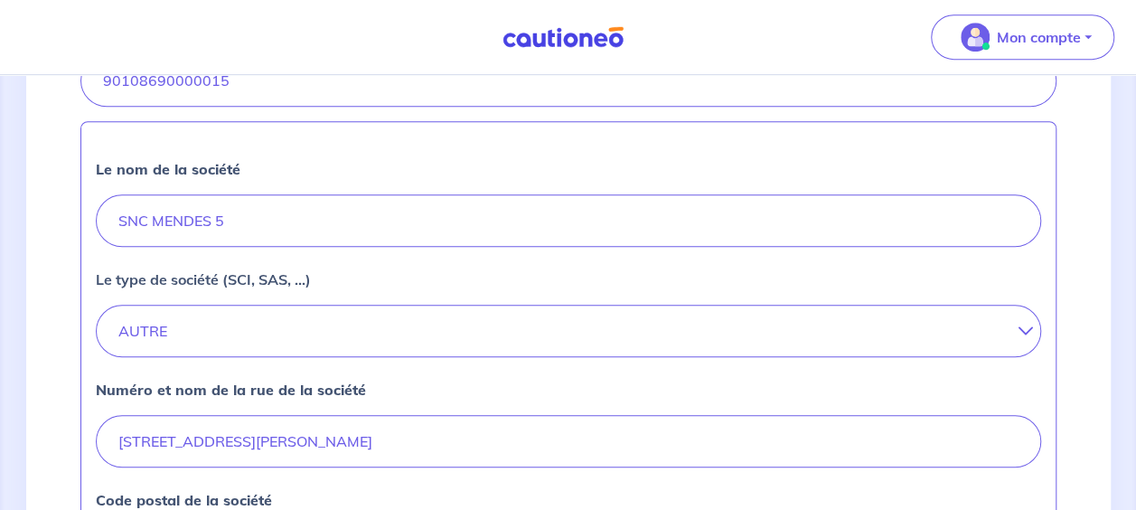
scroll to position [452, 0]
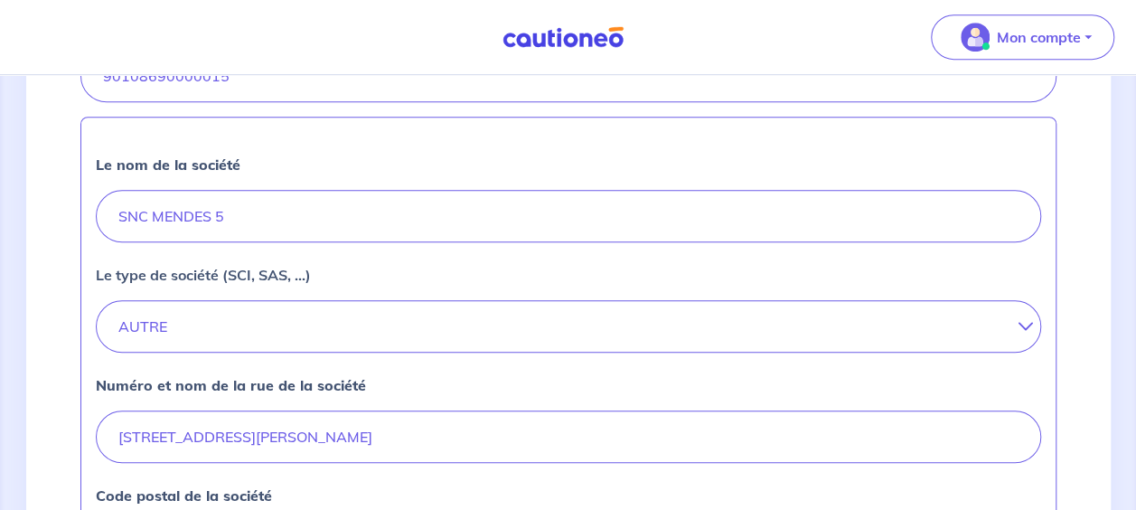
click at [1019, 333] on icon at bounding box center [1019, 326] width 0 height 14
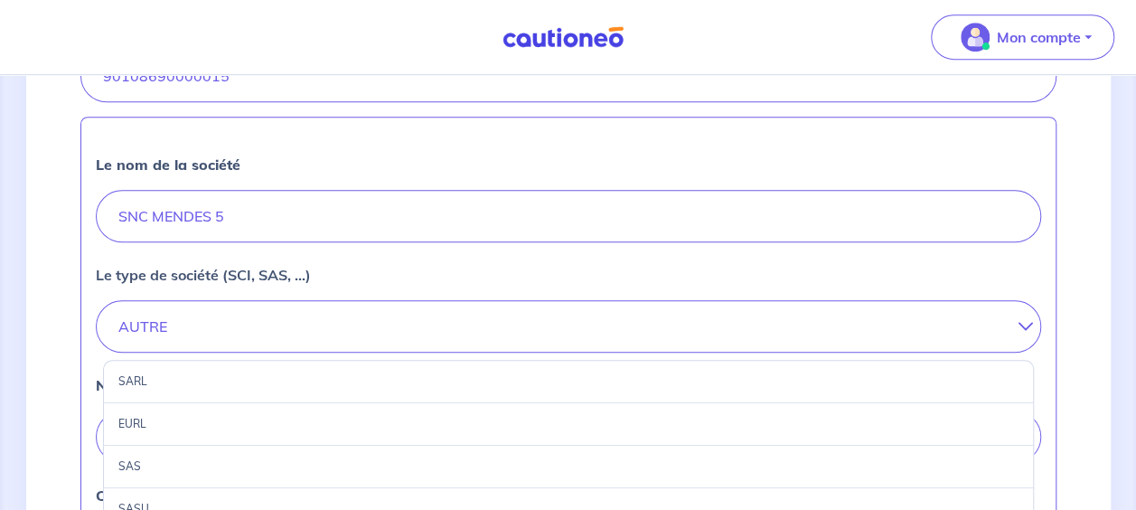
scroll to position [633, 0]
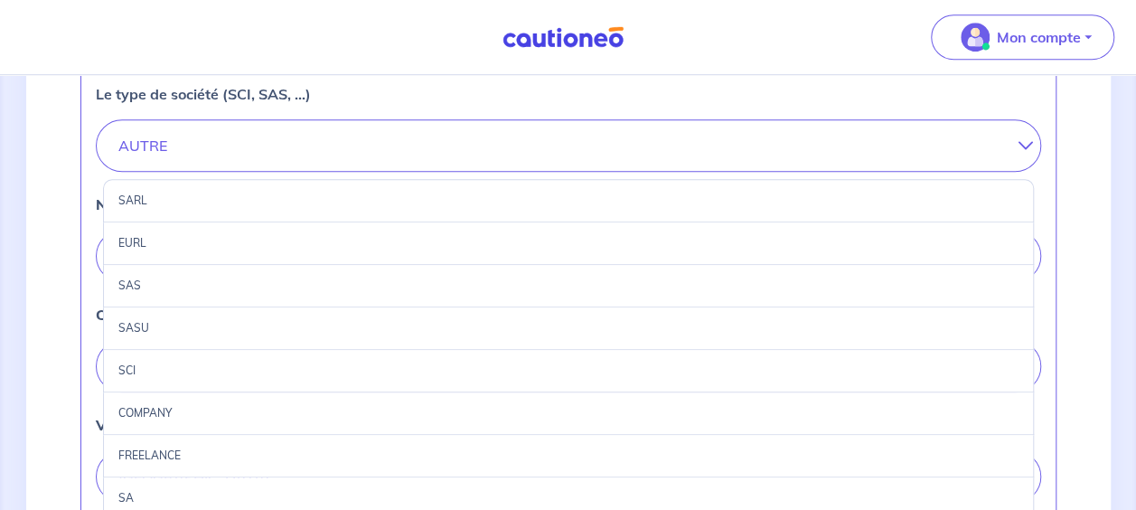
click at [367, 392] on div "SCI" at bounding box center [568, 371] width 931 height 42
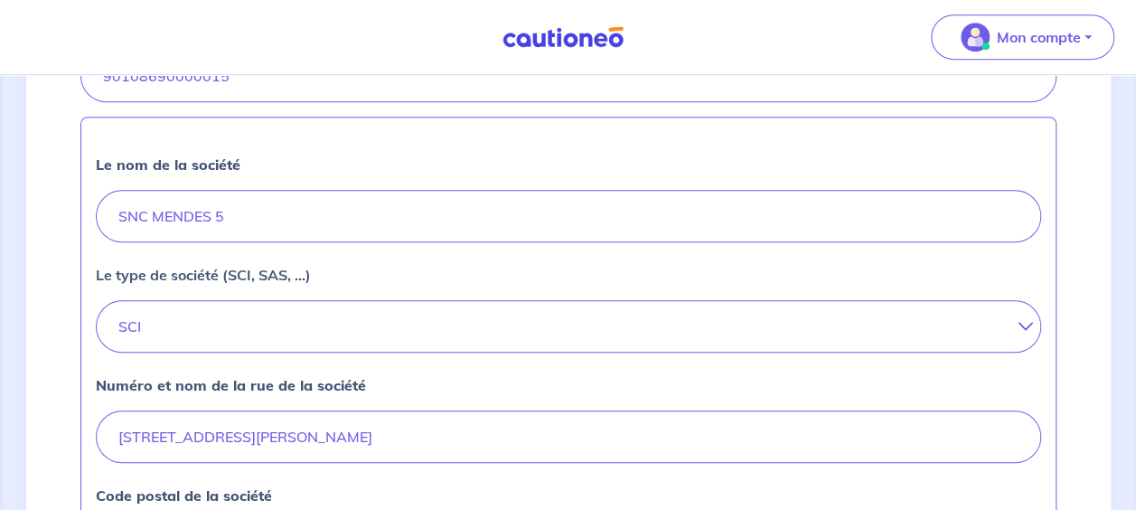
scroll to position [904, 0]
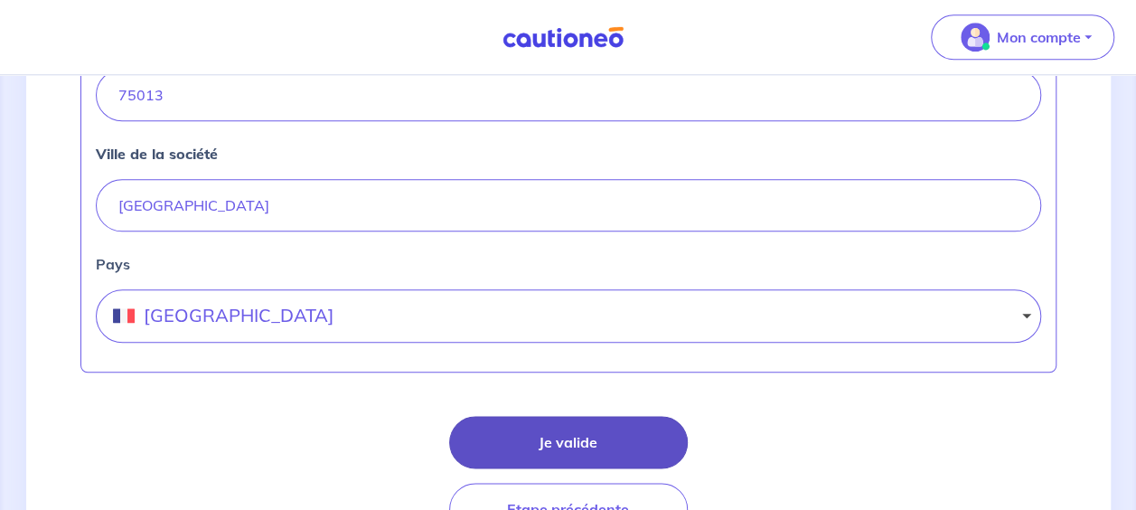
click at [569, 468] on button "Je valide" at bounding box center [568, 442] width 239 height 52
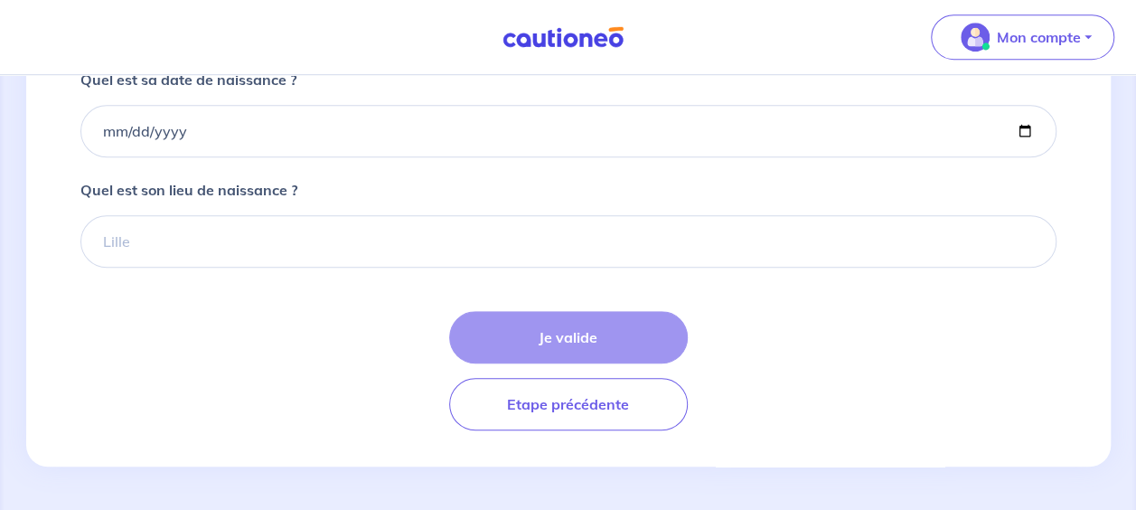
scroll to position [642, 0]
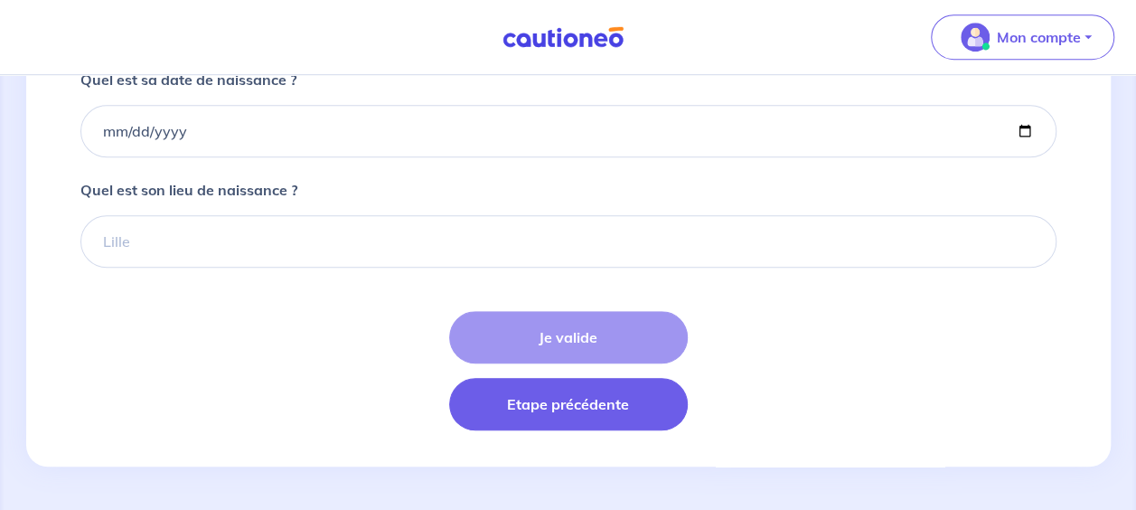
click at [567, 420] on button "Etape précédente" at bounding box center [568, 404] width 239 height 52
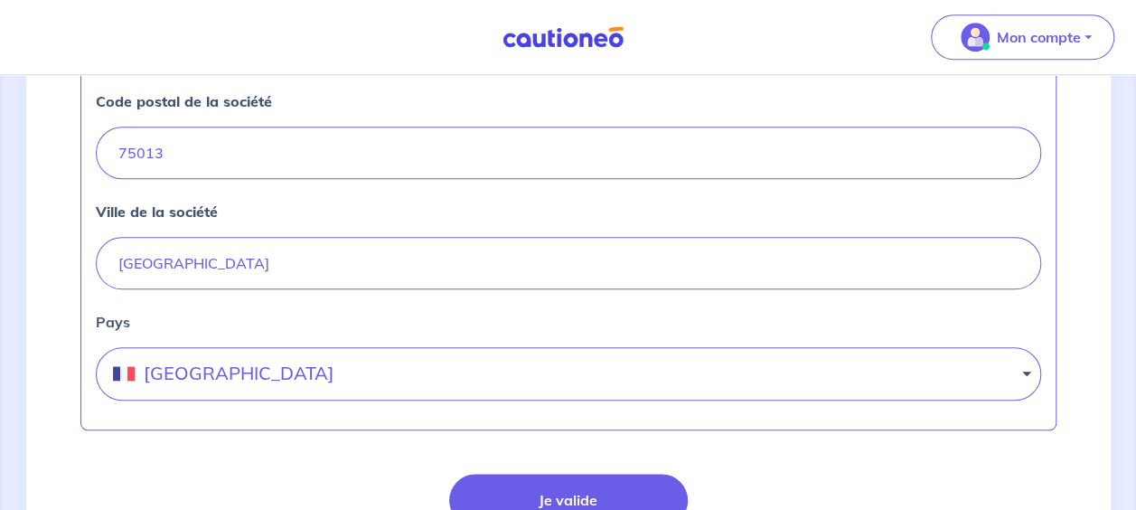
scroll to position [994, 0]
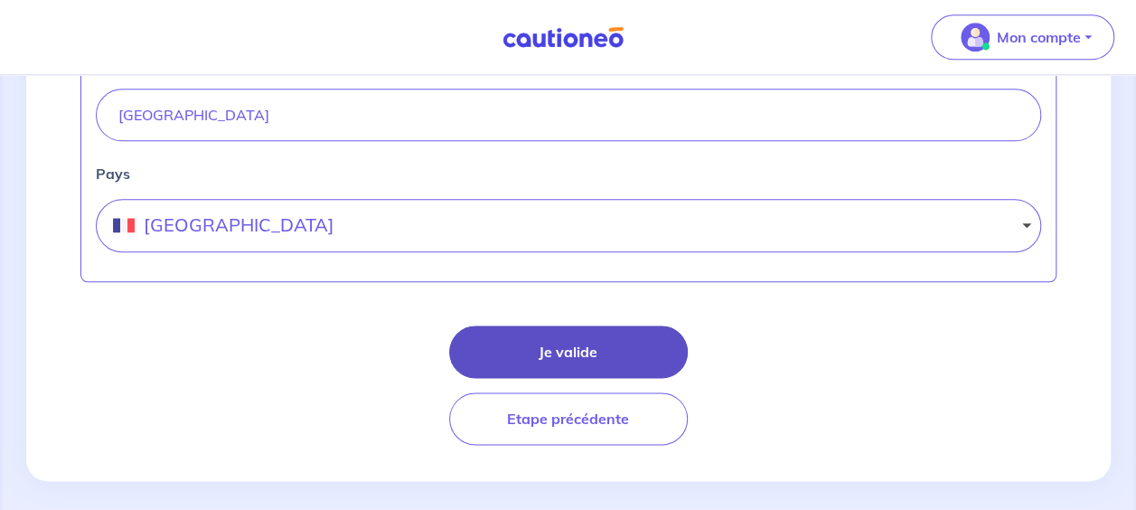
click at [625, 371] on button "Je valide" at bounding box center [568, 351] width 239 height 52
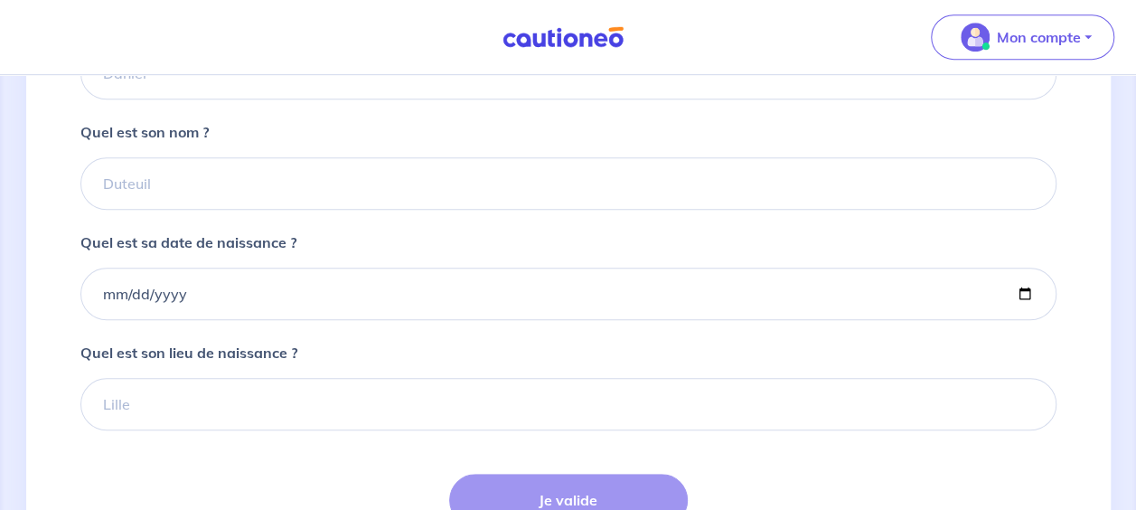
scroll to position [271, 0]
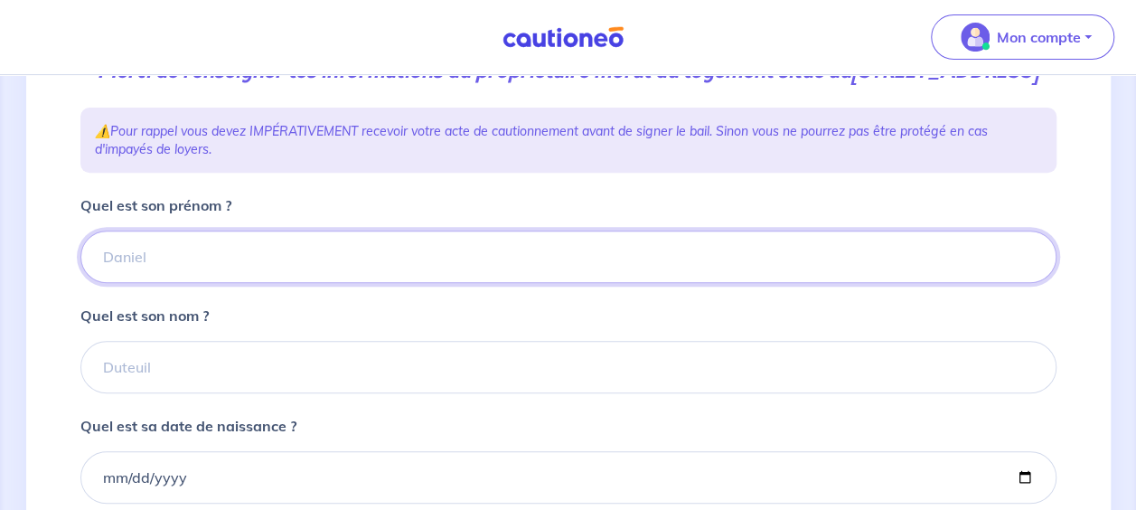
click at [161, 280] on input "Quel est son prénom ?" at bounding box center [568, 256] width 976 height 52
type input "C"
type input "SNC MENDES"
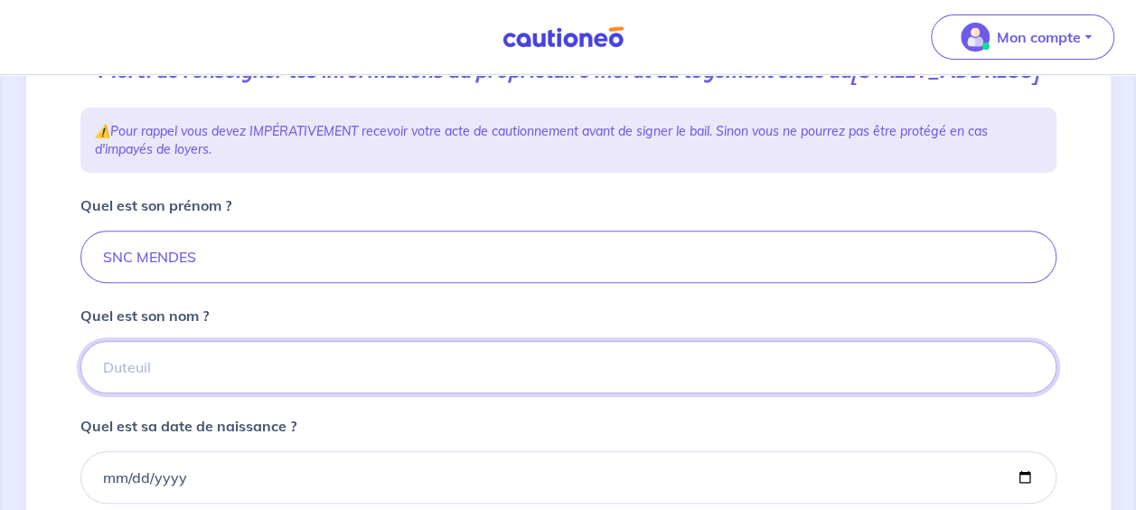
click at [155, 393] on input "Quel est son nom ?" at bounding box center [568, 367] width 976 height 52
type input "SNC MENDES"
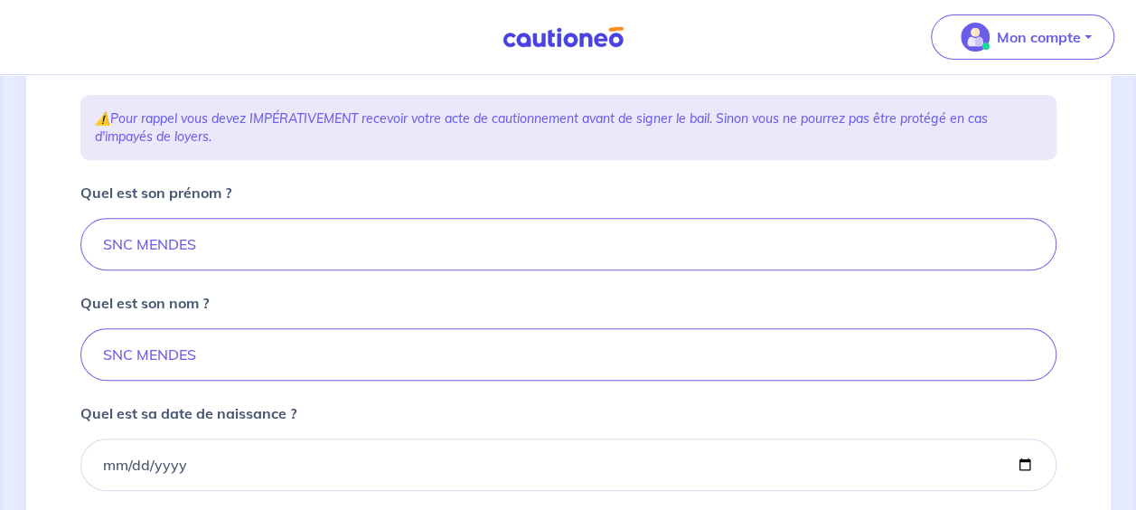
scroll to position [362, 0]
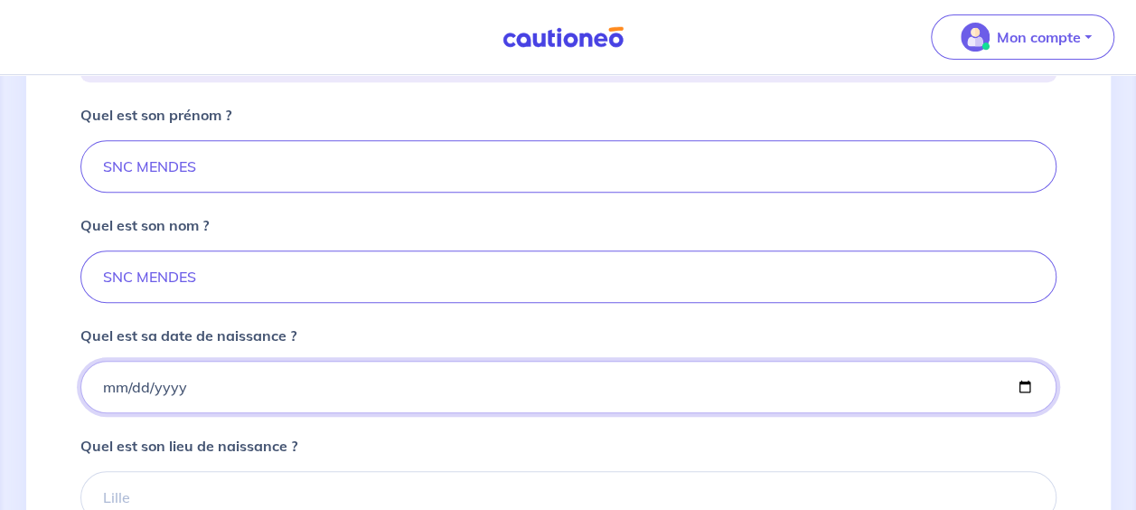
click at [142, 413] on input "Quel est sa date de naissance ?" at bounding box center [568, 387] width 976 height 52
click at [103, 413] on input "Quel est sa date de naissance ?" at bounding box center [568, 387] width 976 height 52
type input "2000-09-09"
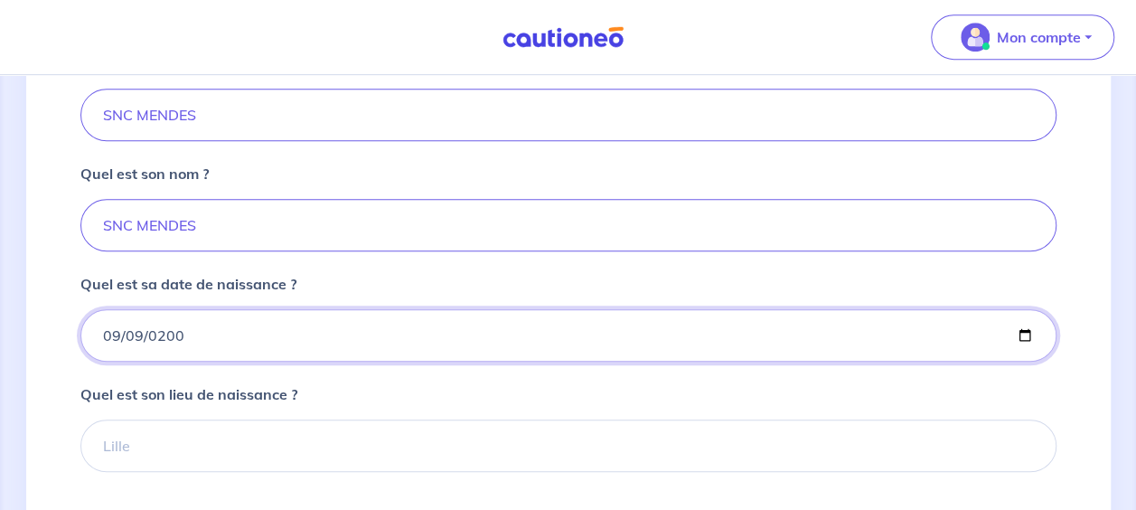
scroll to position [452, 0]
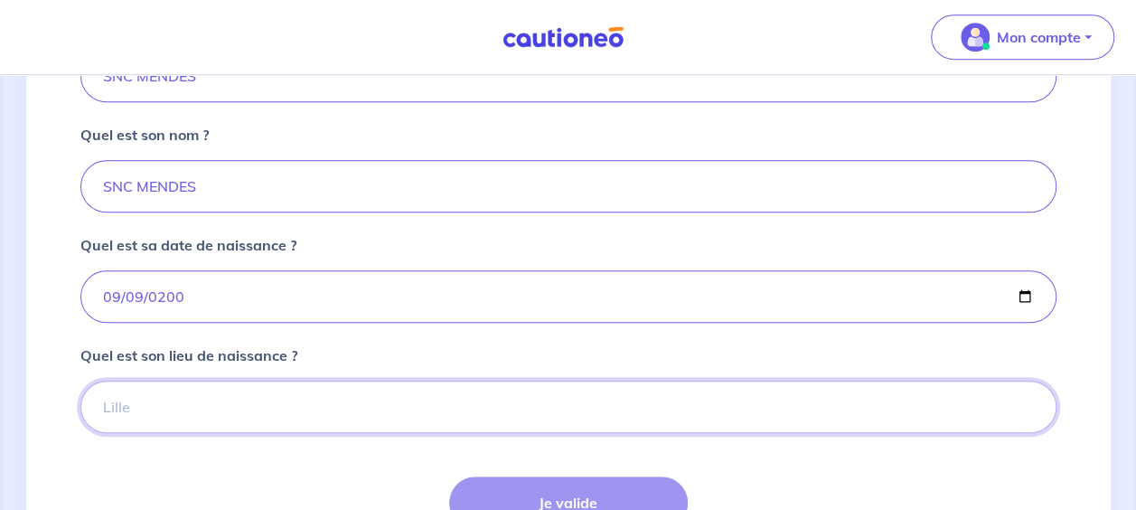
click at [267, 433] on input "Quel est son lieu de naissance ?" at bounding box center [568, 406] width 976 height 52
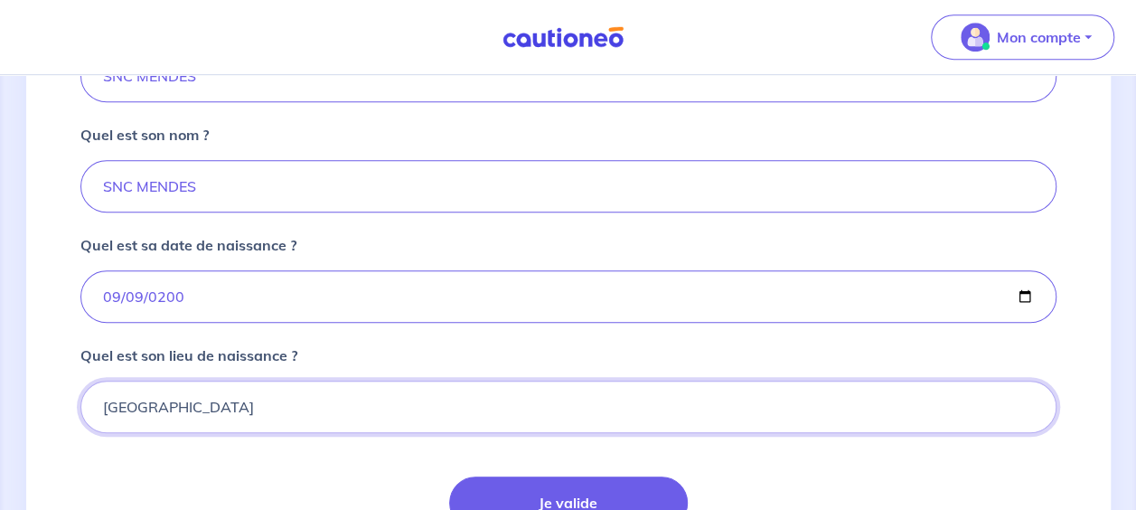
type input "PARIS"
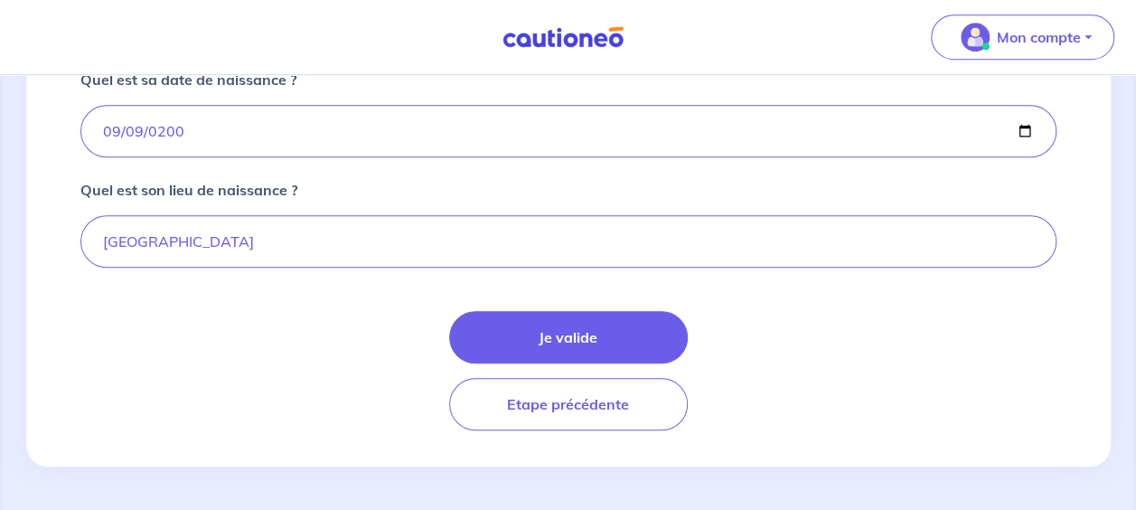
scroll to position [633, 0]
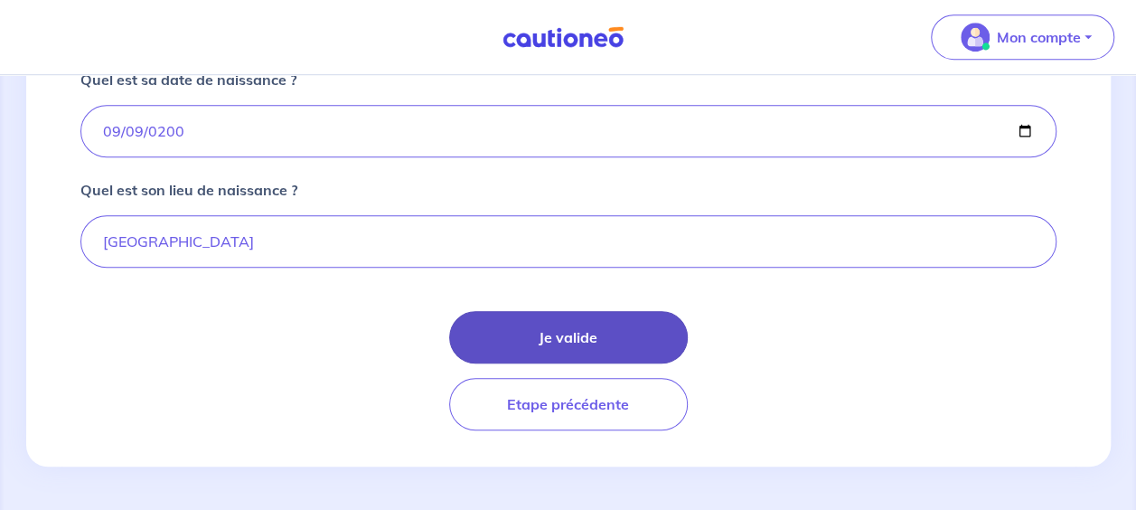
click at [499, 342] on button "Je valide" at bounding box center [568, 337] width 239 height 52
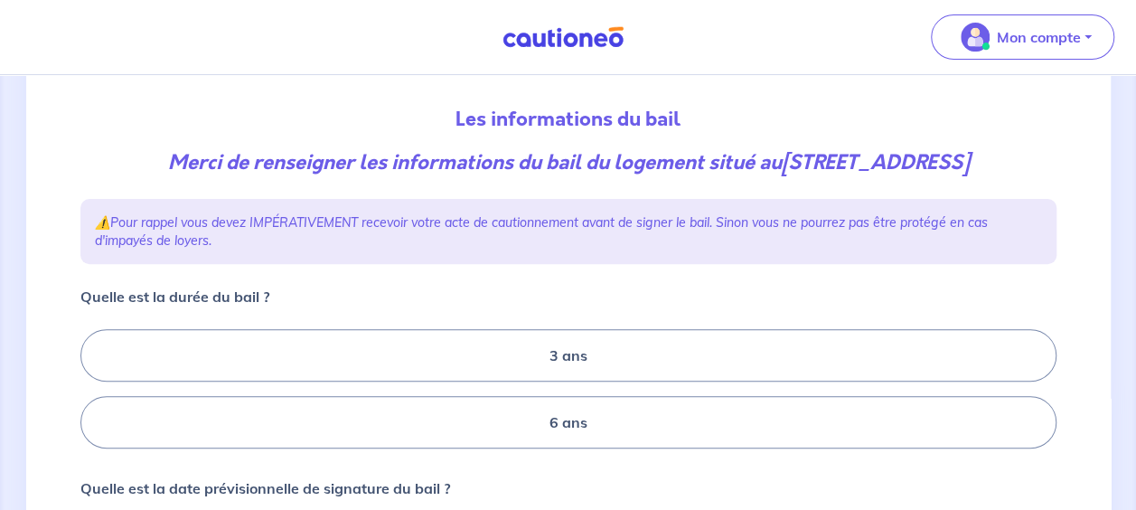
scroll to position [181, 0]
click at [546, 425] on label "6 ans" at bounding box center [568, 421] width 976 height 52
click at [92, 394] on input "6 ans" at bounding box center [86, 388] width 12 height 12
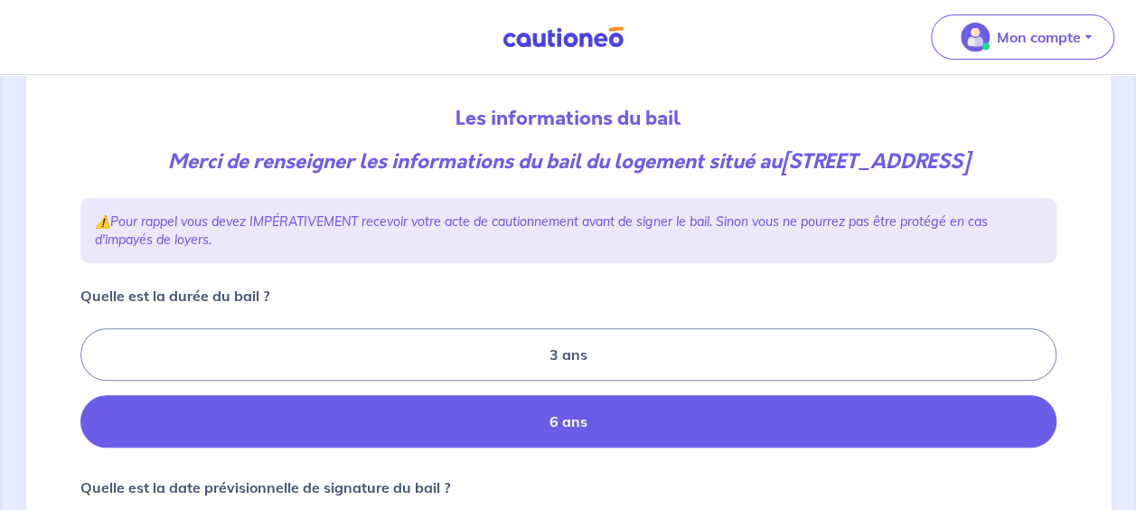
radio input "true"
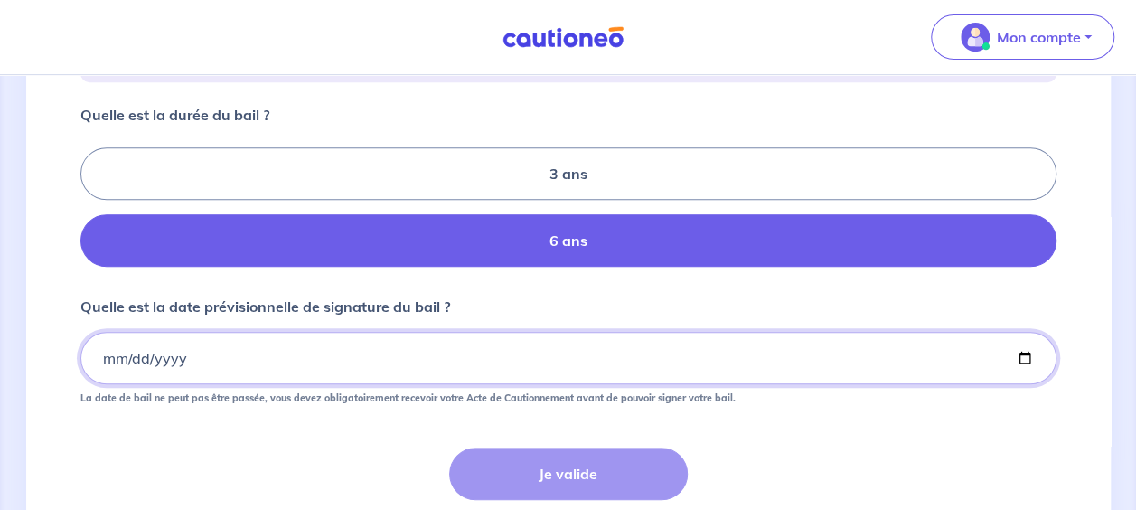
click at [108, 357] on input "Quelle est la date prévisionnelle de signature du bail ?" at bounding box center [568, 358] width 976 height 52
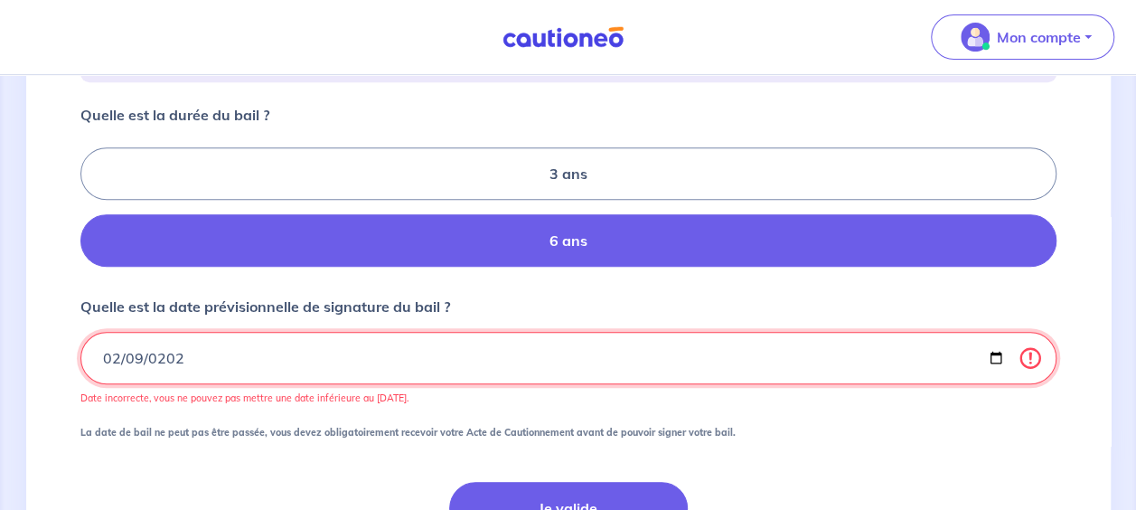
type input "2025-02-09"
click at [186, 353] on input "2025-02-09" at bounding box center [568, 358] width 976 height 52
click at [105, 356] on input "2025-02-09" at bounding box center [568, 358] width 976 height 52
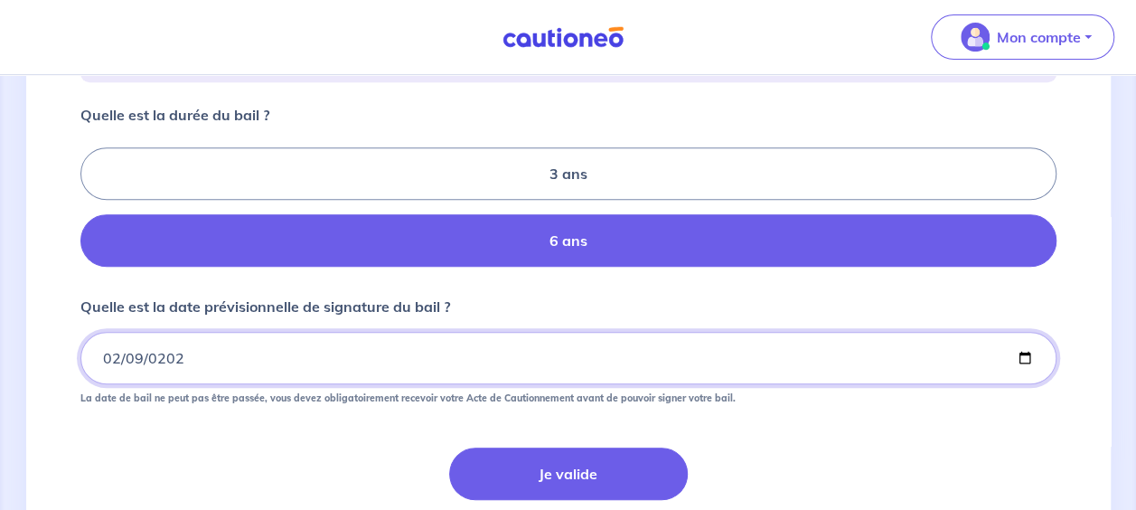
type input "2025-09-08"
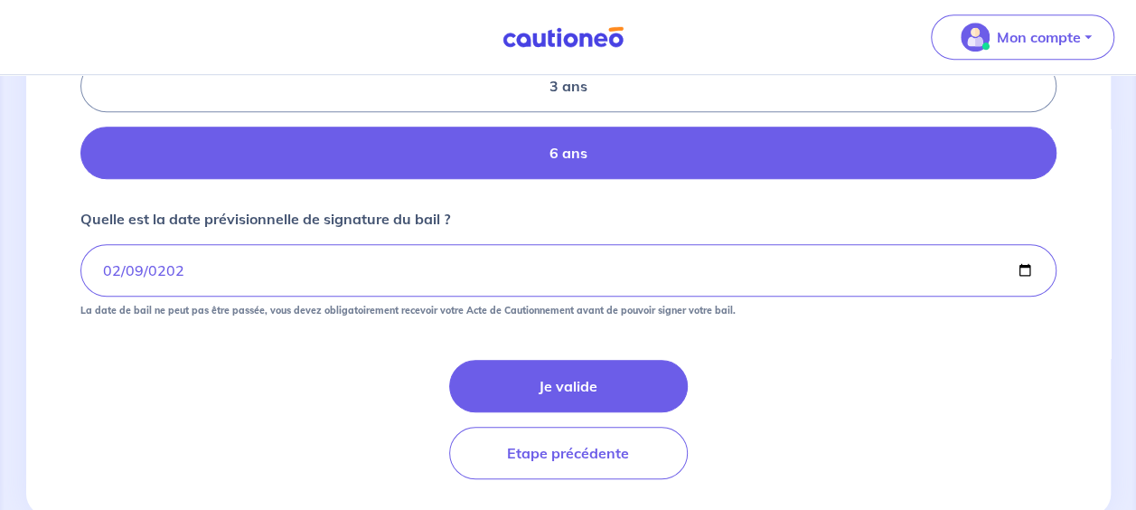
scroll to position [452, 0]
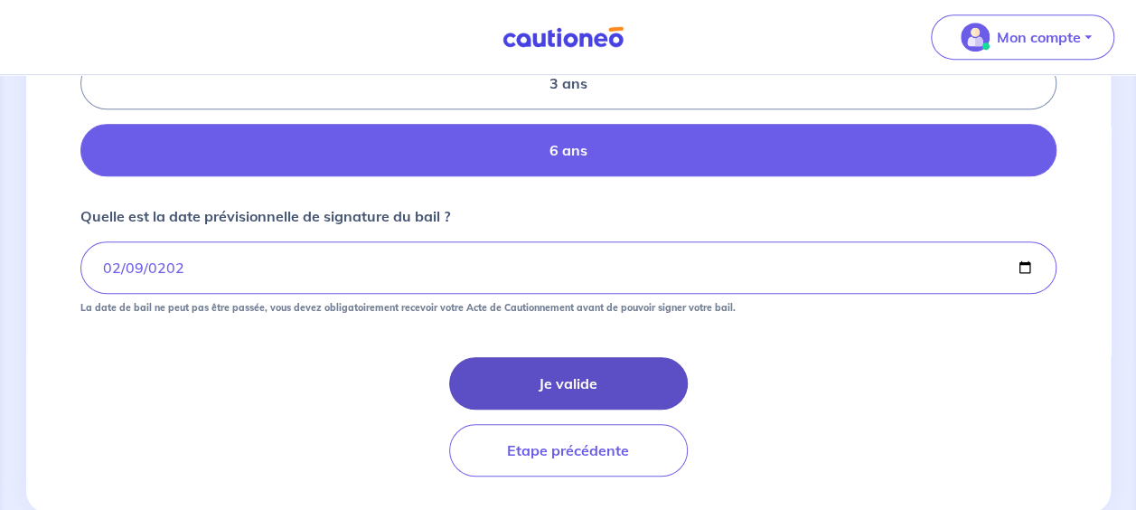
click at [582, 372] on button "Je valide" at bounding box center [568, 383] width 239 height 52
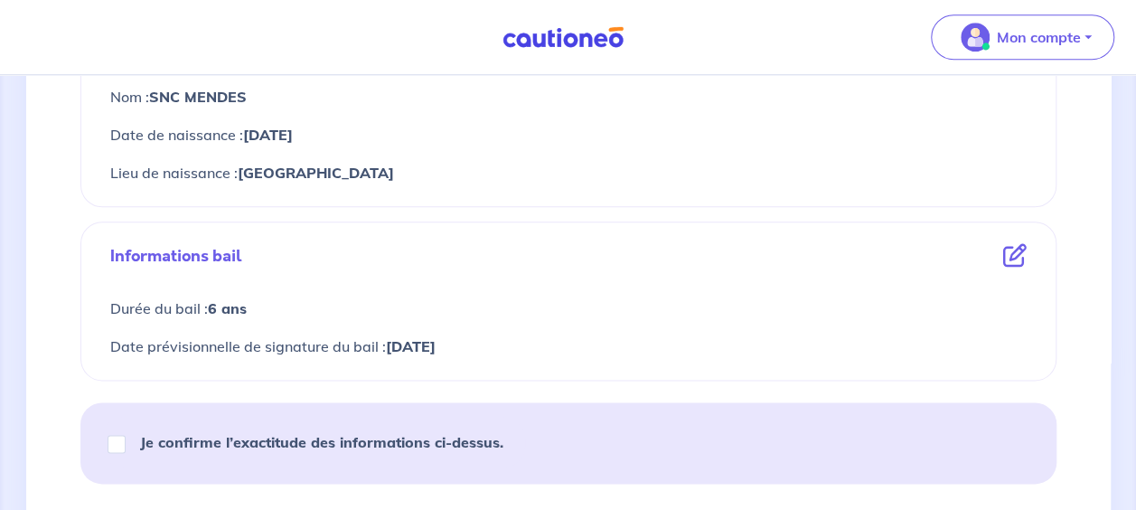
scroll to position [1085, 0]
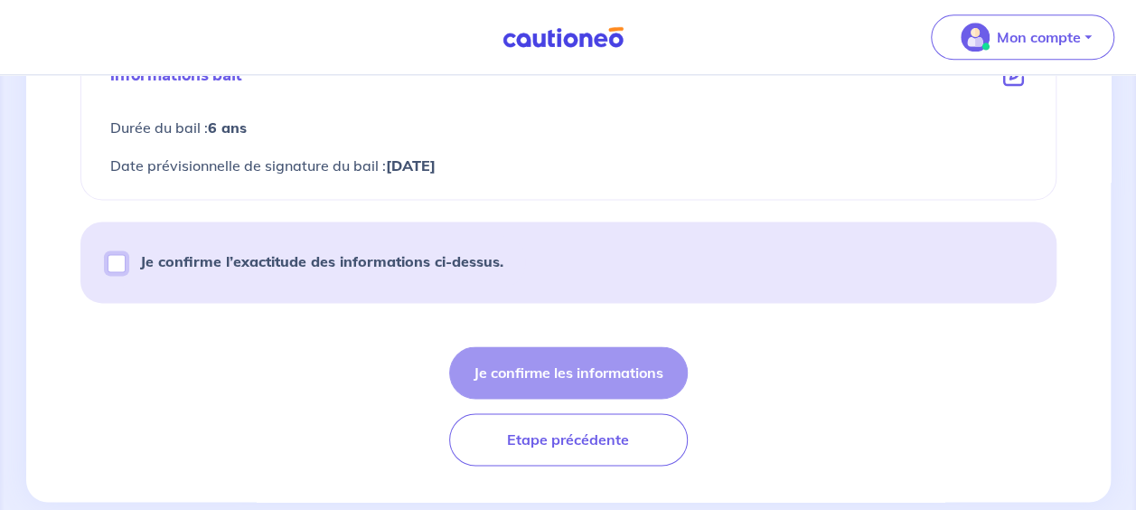
click at [115, 262] on input "Je confirme l’exactitude des informations ci-dessus." at bounding box center [117, 263] width 18 height 18
checkbox input "true"
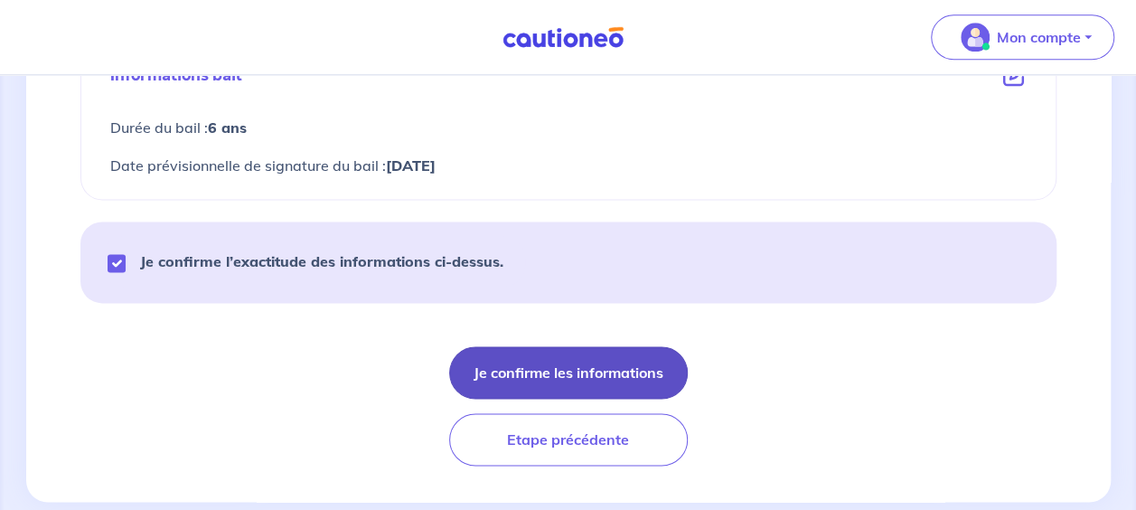
drag, startPoint x: 538, startPoint y: 360, endPoint x: 566, endPoint y: 357, distance: 28.1
click at [538, 359] on button "Je confirme les informations" at bounding box center [568, 372] width 239 height 52
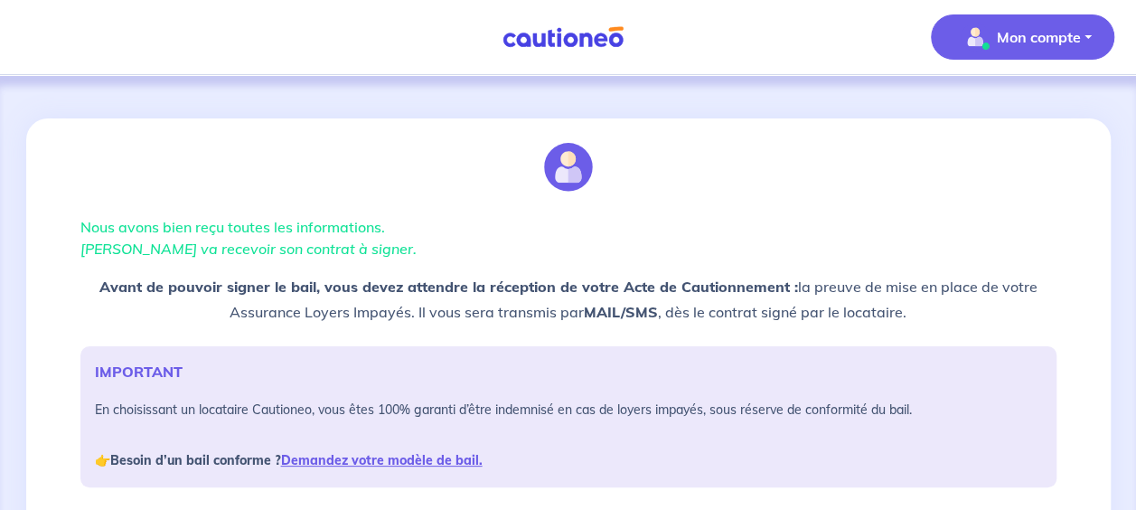
click at [1020, 34] on p "Mon compte" at bounding box center [1039, 37] width 84 height 22
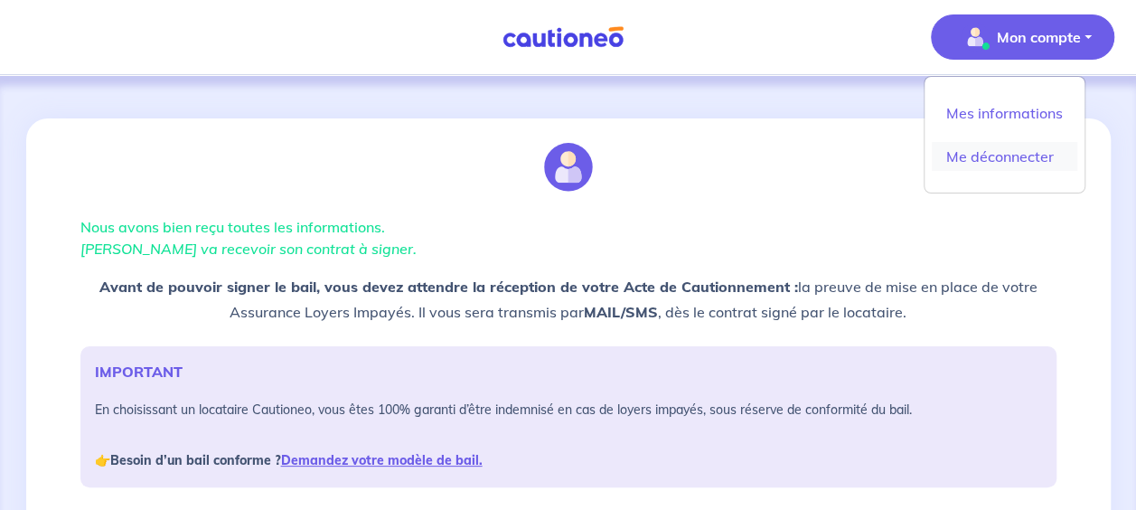
click at [984, 157] on link "Me déconnecter" at bounding box center [1005, 156] width 146 height 29
